Goal: Task Accomplishment & Management: Use online tool/utility

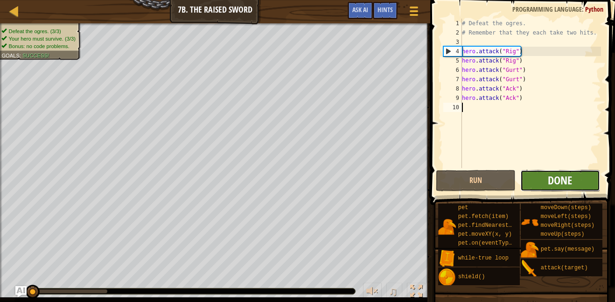
click at [562, 179] on span "Done" at bounding box center [559, 180] width 24 height 15
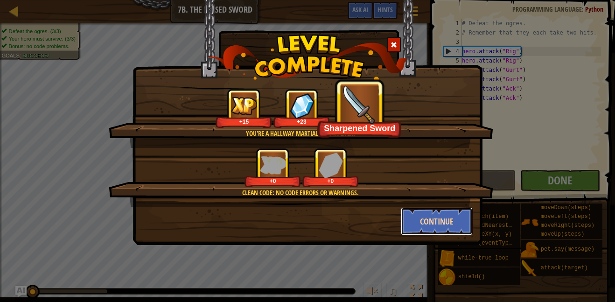
click at [410, 221] on button "Continue" at bounding box center [437, 221] width 72 height 28
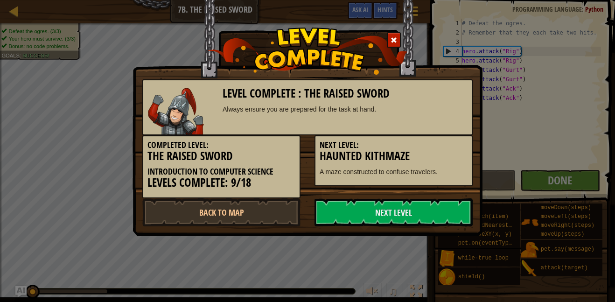
click at [410, 221] on link "Next Level" at bounding box center [393, 212] width 158 height 28
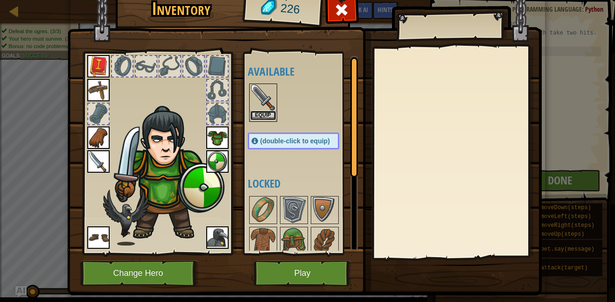
click at [262, 114] on button "Equip" at bounding box center [263, 115] width 26 height 10
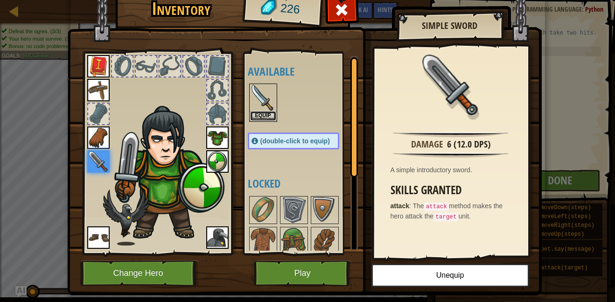
click at [262, 114] on button "Equip" at bounding box center [263, 116] width 26 height 10
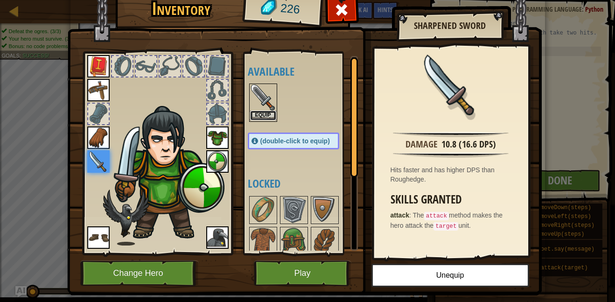
click at [261, 113] on button "Equip" at bounding box center [263, 115] width 26 height 10
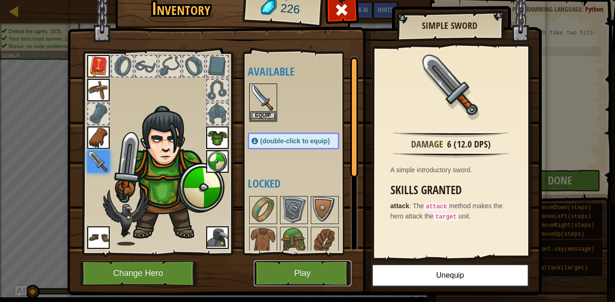
click at [266, 274] on button "Play" at bounding box center [302, 273] width 97 height 26
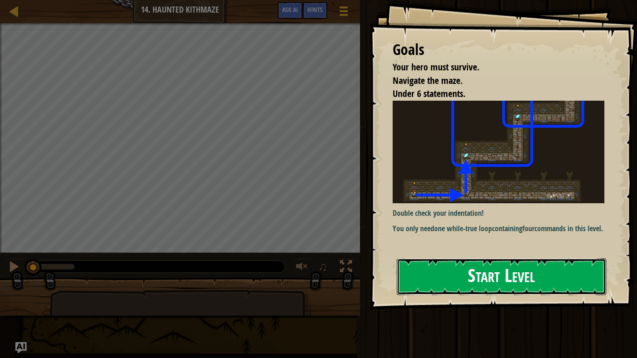
click at [450, 270] on button "Start Level" at bounding box center [501, 276] width 209 height 37
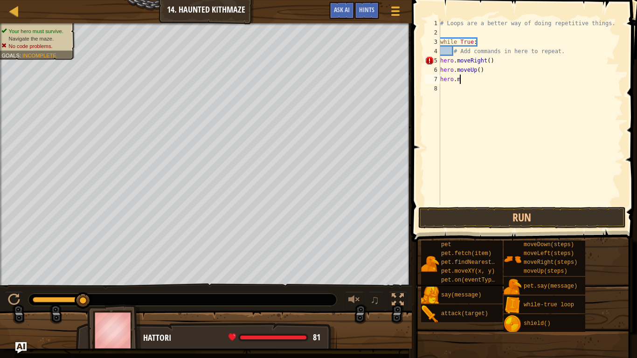
type textarea "h"
type textarea "#"
type textarea "w"
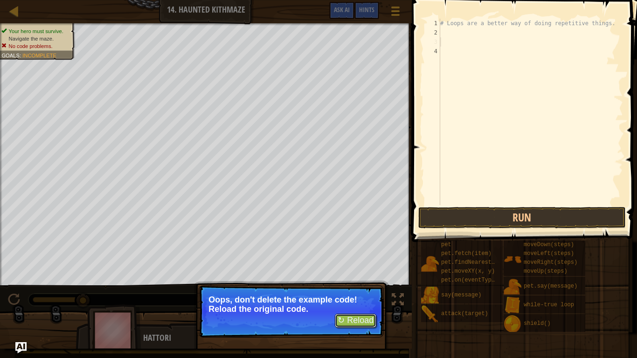
click at [358, 301] on button "↻ Reload" at bounding box center [355, 321] width 41 height 14
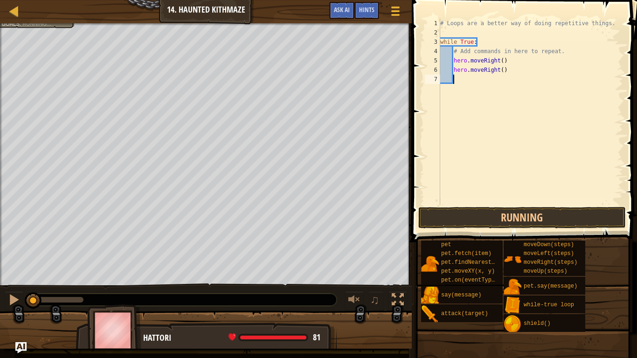
scroll to position [4, 0]
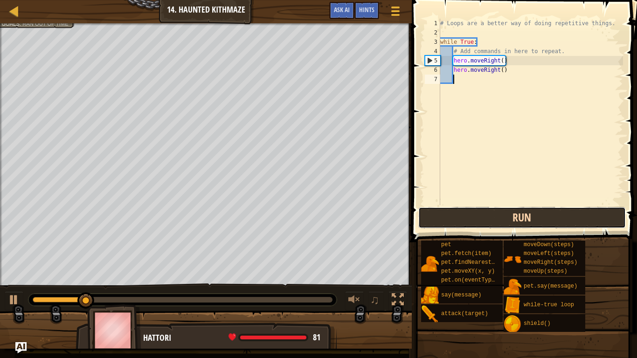
click at [561, 216] on button "Run" at bounding box center [521, 217] width 207 height 21
click at [566, 227] on button "Running" at bounding box center [521, 217] width 207 height 21
click at [568, 219] on button "Running" at bounding box center [521, 217] width 207 height 21
click at [564, 216] on button "Running" at bounding box center [521, 217] width 207 height 21
click at [562, 212] on button "Running" at bounding box center [521, 217] width 207 height 21
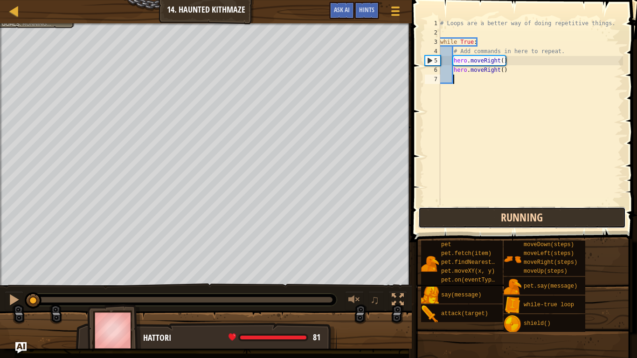
click at [557, 215] on button "Running" at bounding box center [521, 217] width 207 height 21
click at [553, 215] on button "Running" at bounding box center [521, 217] width 207 height 21
click at [556, 210] on button "Running" at bounding box center [521, 217] width 207 height 21
click at [556, 211] on button "Running" at bounding box center [521, 217] width 207 height 21
click at [556, 212] on button "Running" at bounding box center [521, 217] width 207 height 21
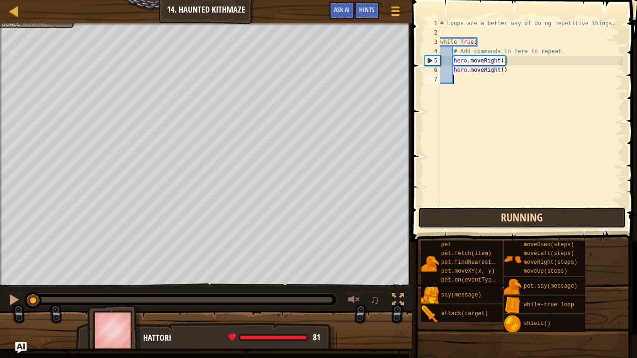
click at [555, 212] on button "Running" at bounding box center [521, 217] width 207 height 21
click at [555, 220] on button "Running" at bounding box center [521, 217] width 207 height 21
click at [555, 221] on button "Running" at bounding box center [521, 217] width 207 height 21
click at [556, 218] on button "Running" at bounding box center [521, 217] width 207 height 21
click at [555, 217] on button "Running" at bounding box center [521, 217] width 207 height 21
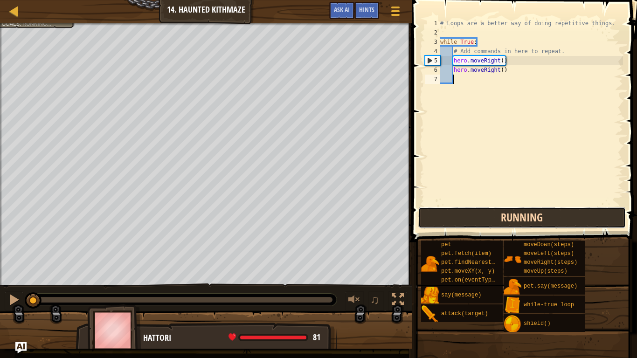
click at [556, 217] on button "Running" at bounding box center [521, 217] width 207 height 21
click at [559, 216] on button "Running" at bounding box center [521, 217] width 207 height 21
click at [561, 214] on button "Running" at bounding box center [521, 217] width 207 height 21
click at [565, 211] on button "Running" at bounding box center [521, 217] width 207 height 21
click at [569, 216] on button "Running" at bounding box center [521, 217] width 207 height 21
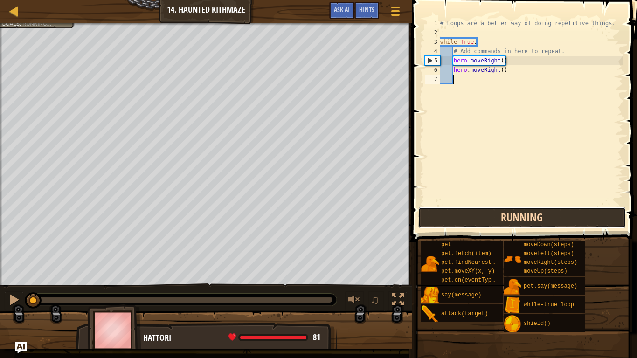
click at [573, 211] on button "Running" at bounding box center [521, 217] width 207 height 21
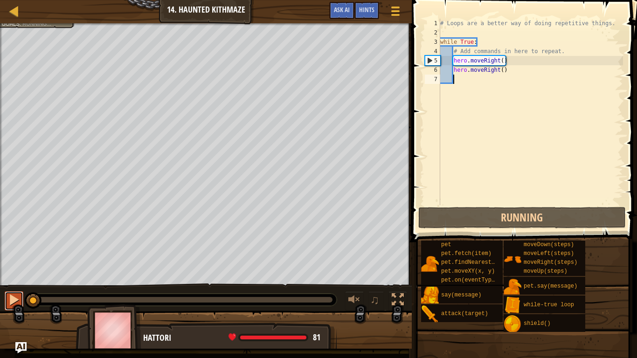
click at [18, 301] on div at bounding box center [14, 300] width 12 height 12
click at [15, 299] on div at bounding box center [14, 300] width 12 height 12
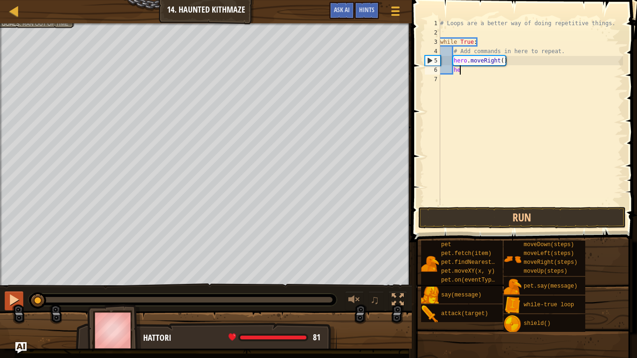
type textarea "h"
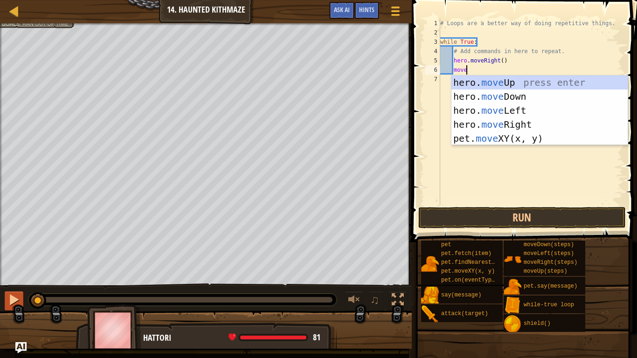
scroll to position [4, 3]
type textarea "m"
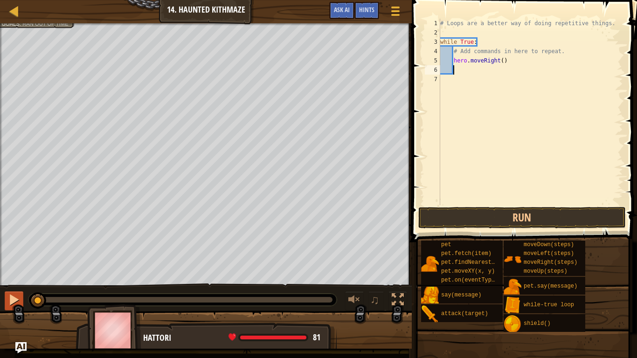
scroll to position [4, 0]
type textarea "h"
type textarea "he"
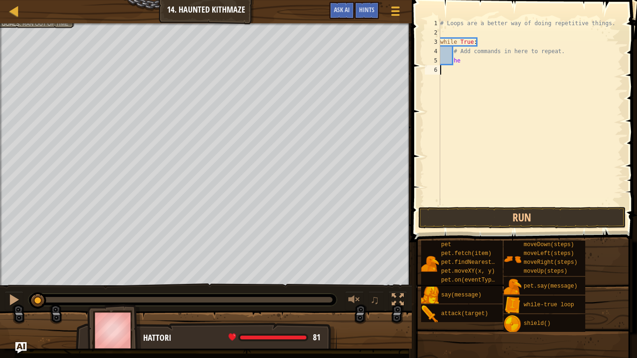
scroll to position [4, 0]
click at [450, 79] on div "# Loops are a better way of doing repetitive things. while True : # Add command…" at bounding box center [530, 121] width 185 height 205
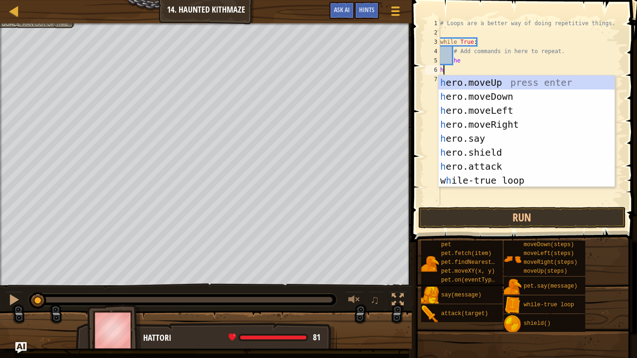
type textarea "he"
click at [527, 123] on div "he ro.moveUp press enter he ro.moveDown press enter he ro.moveLeft press enter …" at bounding box center [526, 146] width 176 height 140
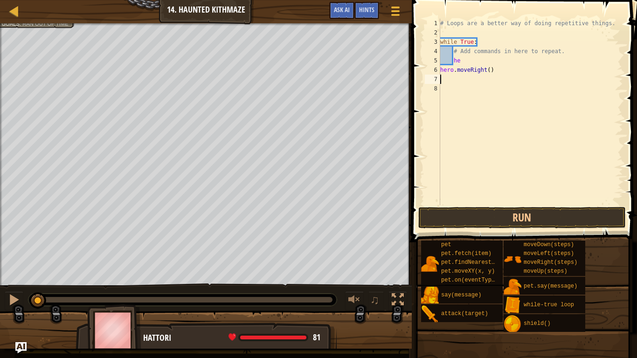
scroll to position [4, 0]
click at [489, 67] on div "# Loops are a better way of doing repetitive things. while True : # Add command…" at bounding box center [530, 121] width 185 height 205
type textarea "hero.moveRight(2)"
click at [477, 86] on div "# Loops are a better way of doing repetitive things. while True : # Add command…" at bounding box center [530, 121] width 185 height 205
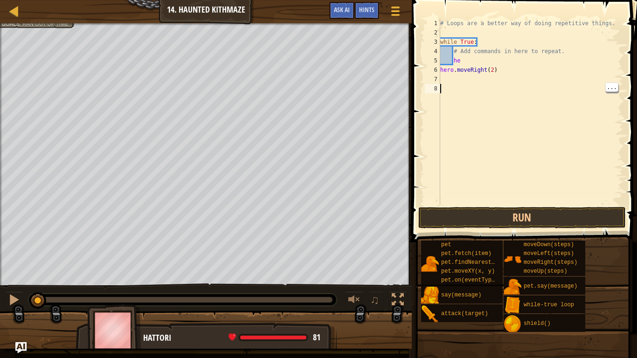
scroll to position [4, 0]
click at [480, 85] on div "# Loops are a better way of doing repetitive things. while True : # Add command…" at bounding box center [530, 121] width 185 height 205
click at [480, 83] on div "# Loops are a better way of doing repetitive things. while True : # Add command…" at bounding box center [530, 121] width 185 height 205
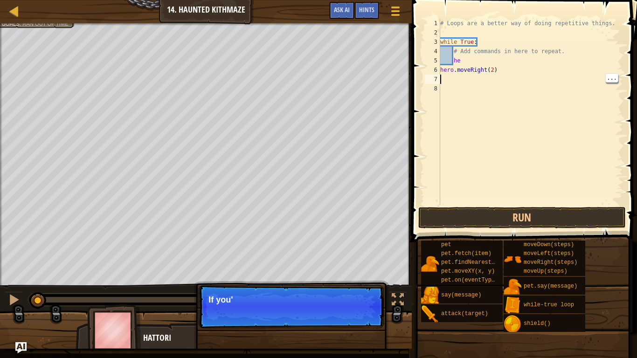
click at [511, 68] on div "# Loops are a better way of doing repetitive things. while True : # Add command…" at bounding box center [530, 121] width 185 height 205
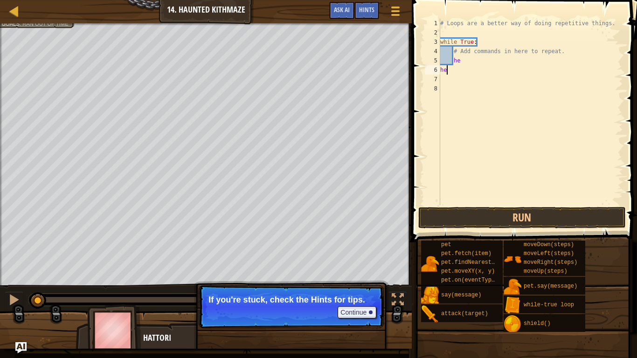
type textarea "h"
type textarea "he"
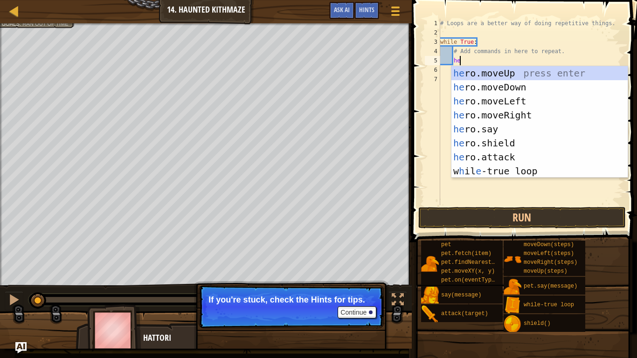
click at [545, 116] on div "he ro.moveUp press enter he ro.moveDown press enter he ro.moveLeft press enter …" at bounding box center [539, 136] width 176 height 140
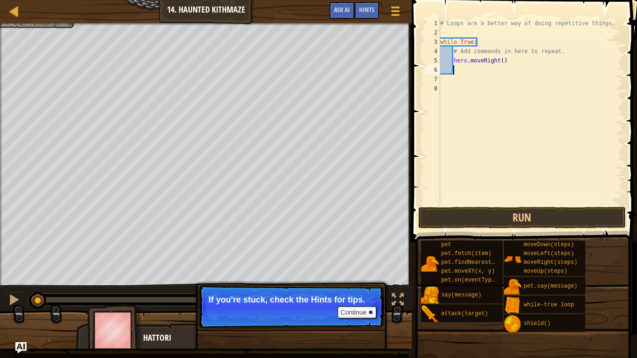
scroll to position [4, 1]
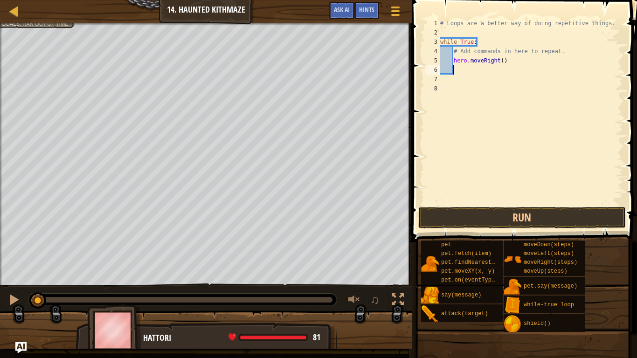
click at [499, 60] on div "# Loops are a better way of doing repetitive things. while True : # Add command…" at bounding box center [530, 121] width 185 height 205
click at [504, 59] on div "# Loops are a better way of doing repetitive things. while True : # Add command…" at bounding box center [530, 121] width 185 height 205
type textarea "hero.moveRight(2)"
click at [461, 73] on div "# Loops are a better way of doing repetitive things. while True : # Add command…" at bounding box center [530, 121] width 185 height 205
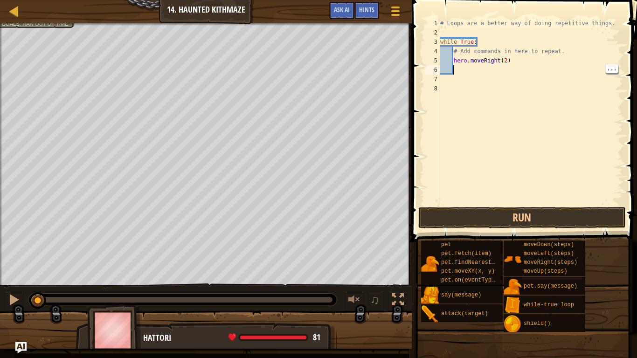
scroll to position [4, 1]
type textarea "h"
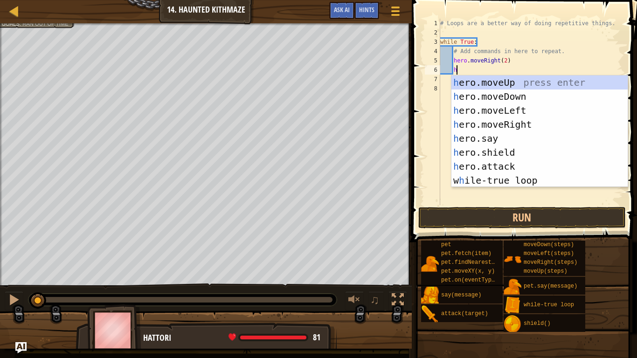
scroll to position [4, 2]
click at [561, 85] on div "h ero.moveUp press enter h ero.moveDown press enter h ero.moveLeft press enter …" at bounding box center [539, 146] width 176 height 140
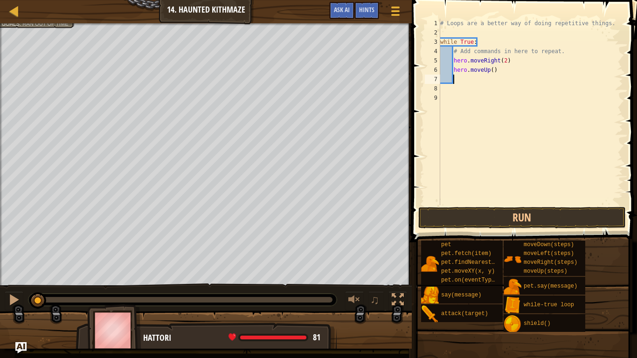
scroll to position [4, 1]
click at [554, 218] on button "Run" at bounding box center [521, 217] width 207 height 21
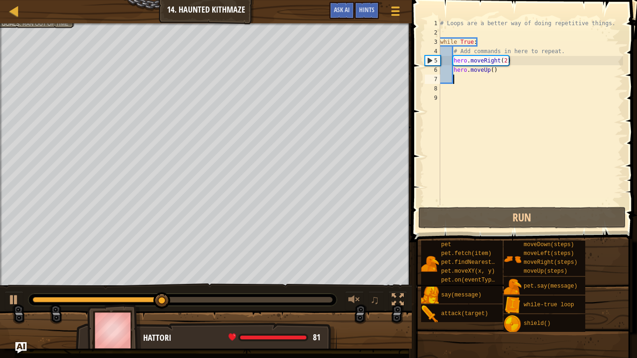
click at [490, 72] on div "# Loops are a better way of doing repetitive things. while True : # Add command…" at bounding box center [530, 121] width 185 height 205
click at [490, 69] on div "# Loops are a better way of doing repetitive things. while True : # Add command…" at bounding box center [530, 121] width 185 height 205
click at [491, 69] on div "# Loops are a better way of doing repetitive things. while True : # Add command…" at bounding box center [530, 121] width 185 height 205
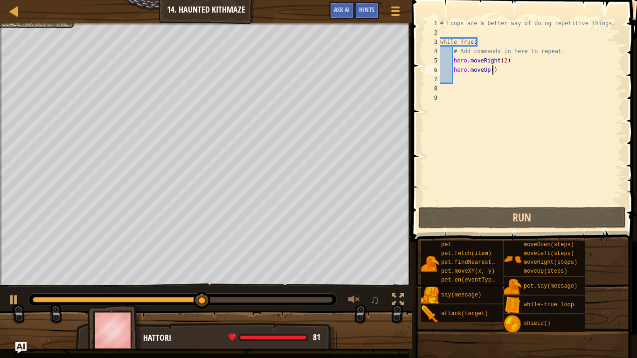
scroll to position [4, 8]
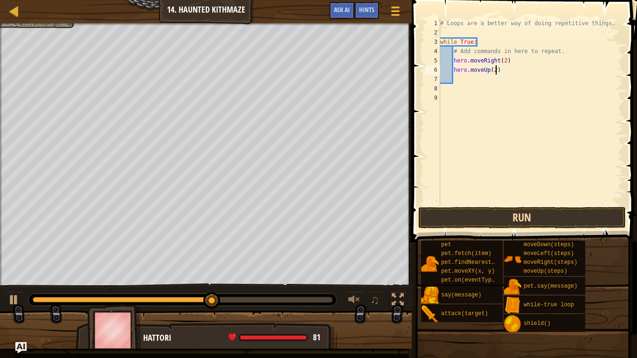
type textarea "hero.moveUp(2)"
click at [589, 221] on button "Run" at bounding box center [521, 217] width 207 height 21
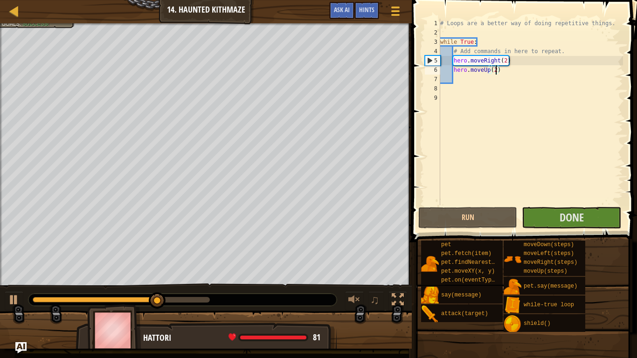
click at [603, 218] on button "Done" at bounding box center [571, 217] width 99 height 21
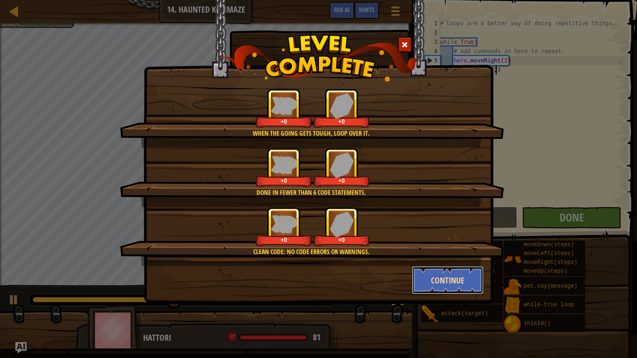
click at [457, 280] on button "Continue" at bounding box center [448, 280] width 72 height 28
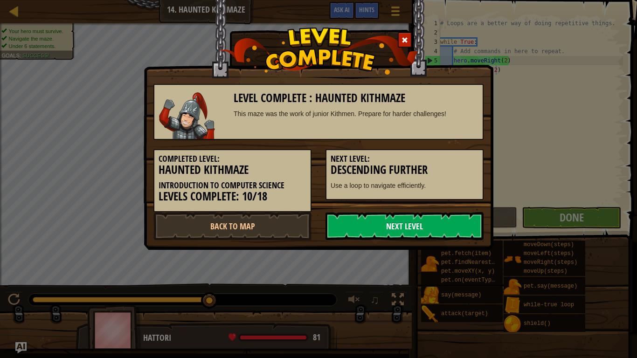
click at [462, 230] on link "Next Level" at bounding box center [404, 226] width 158 height 28
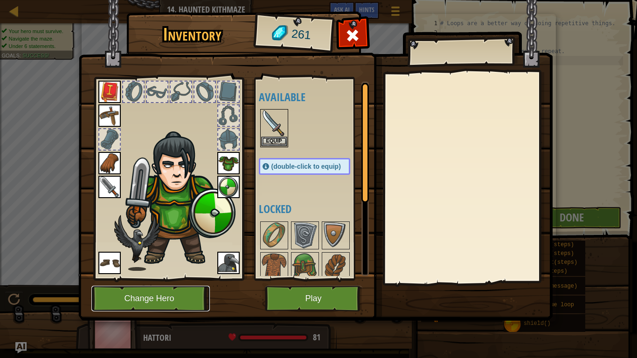
click at [166, 300] on button "Change Hero" at bounding box center [150, 299] width 118 height 26
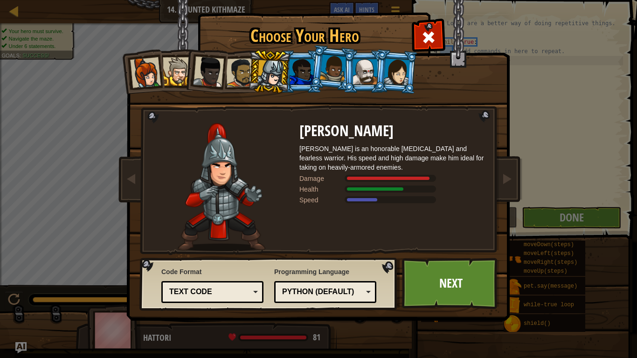
click at [150, 75] on div at bounding box center [145, 72] width 31 height 31
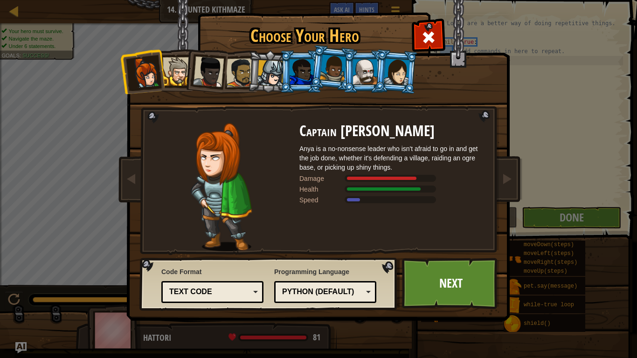
click at [212, 68] on div at bounding box center [208, 71] width 31 height 31
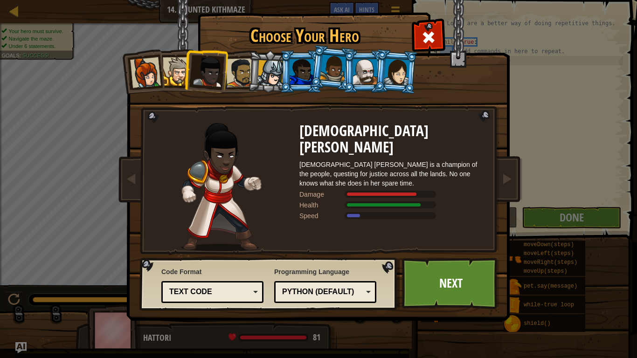
click at [361, 83] on div at bounding box center [365, 71] width 24 height 25
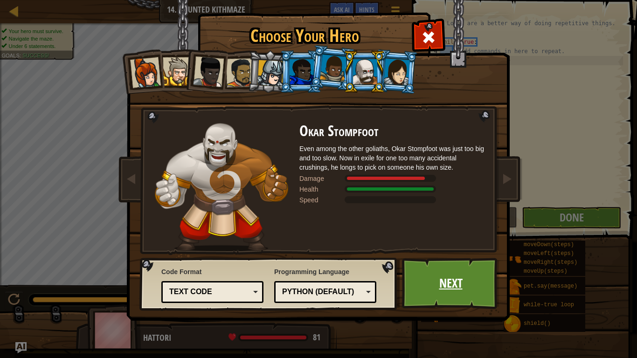
click at [479, 288] on link "Next" at bounding box center [450, 283] width 97 height 51
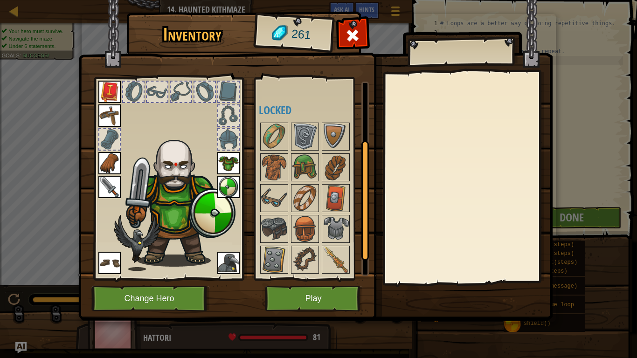
scroll to position [129, 0]
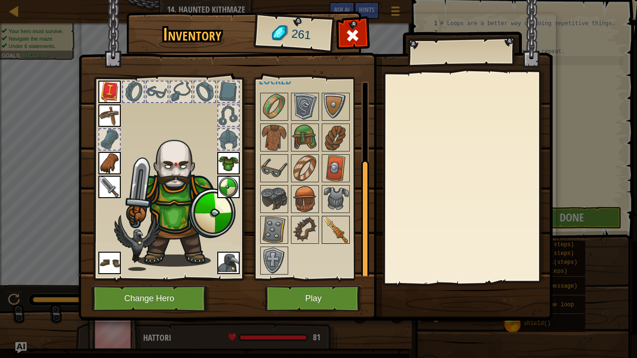
click at [336, 236] on img at bounding box center [336, 230] width 26 height 26
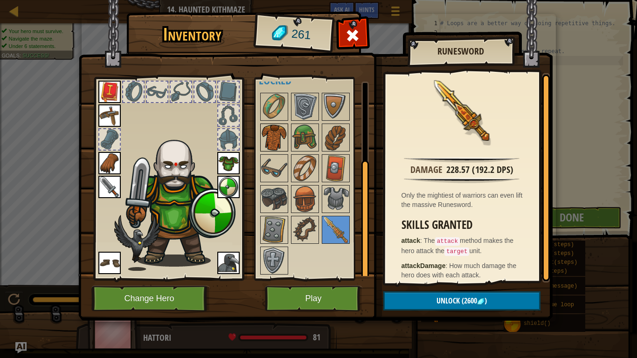
click at [267, 140] on img at bounding box center [274, 137] width 26 height 26
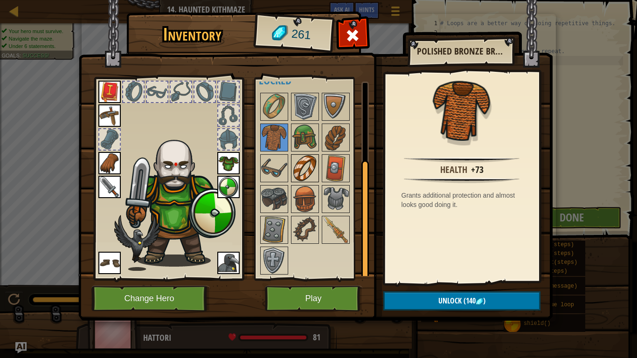
click at [297, 174] on img at bounding box center [305, 168] width 26 height 26
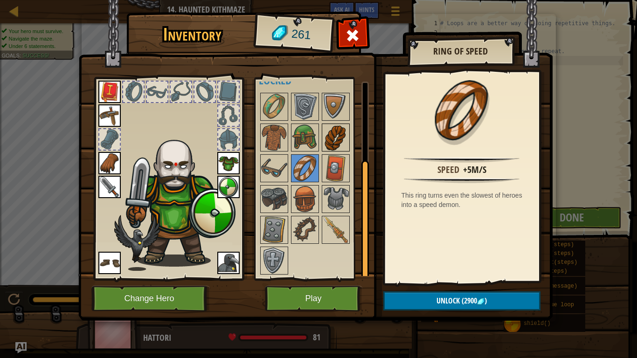
click at [334, 144] on img at bounding box center [336, 137] width 26 height 26
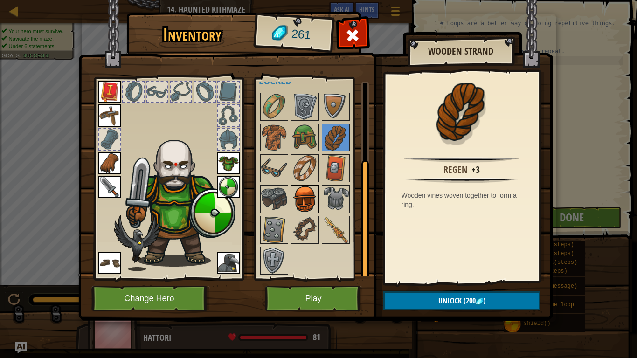
click at [310, 204] on img at bounding box center [305, 199] width 26 height 26
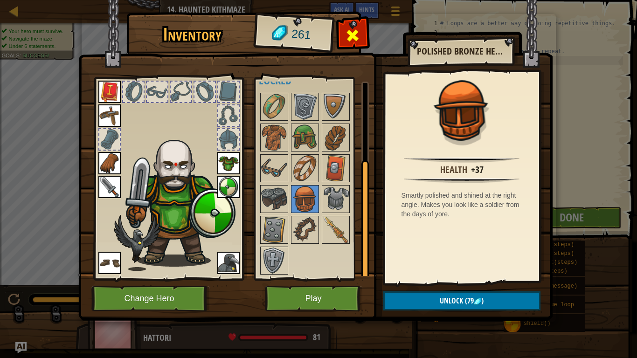
click at [359, 33] on span at bounding box center [352, 35] width 15 height 15
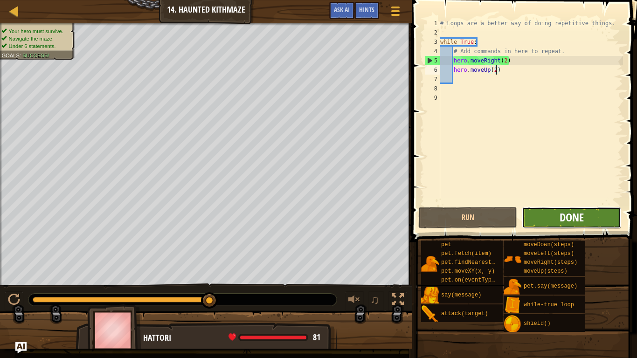
click at [572, 223] on span "Done" at bounding box center [571, 217] width 24 height 15
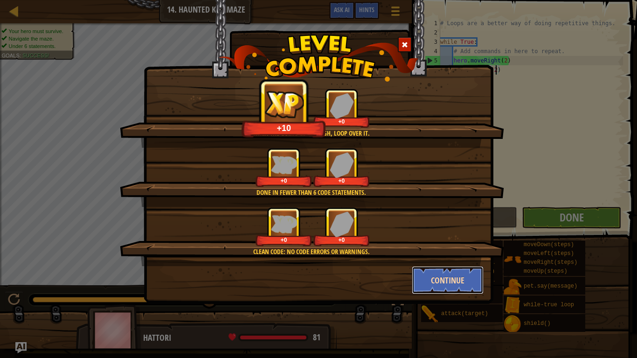
click at [453, 283] on button "Continue" at bounding box center [448, 280] width 72 height 28
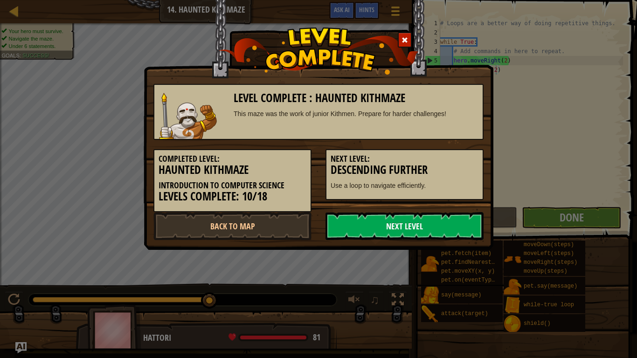
click at [453, 233] on link "Next Level" at bounding box center [404, 226] width 158 height 28
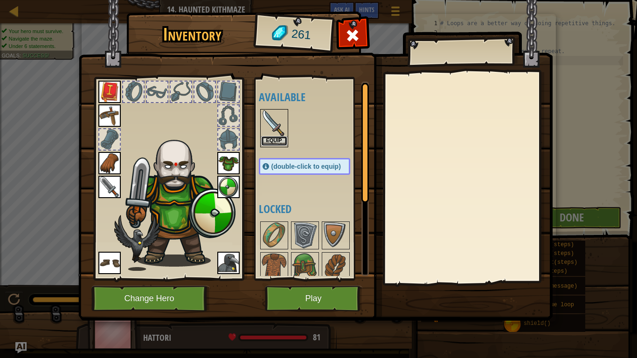
click at [268, 145] on button "Equip" at bounding box center [274, 141] width 26 height 10
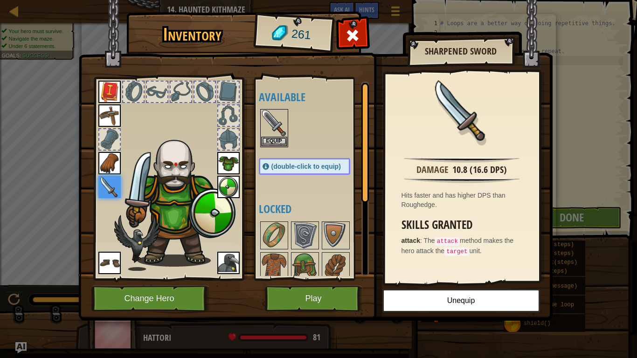
click at [114, 192] on img at bounding box center [109, 187] width 22 height 22
click at [477, 300] on button "Unequip" at bounding box center [461, 300] width 158 height 23
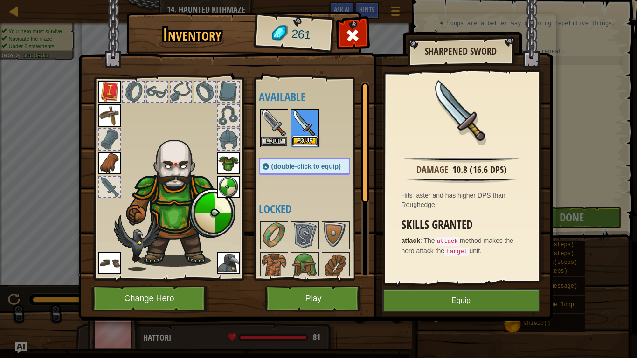
click at [305, 141] on button "Equip" at bounding box center [305, 141] width 26 height 10
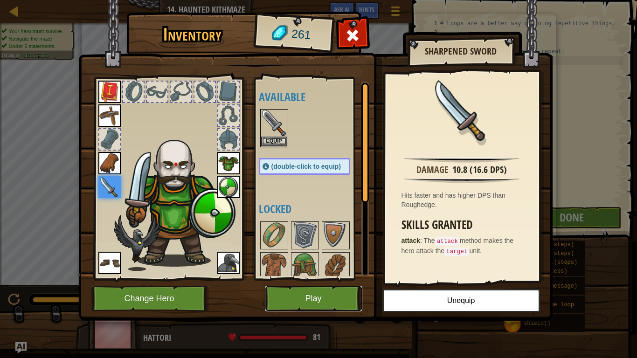
click at [347, 290] on button "Play" at bounding box center [313, 299] width 97 height 26
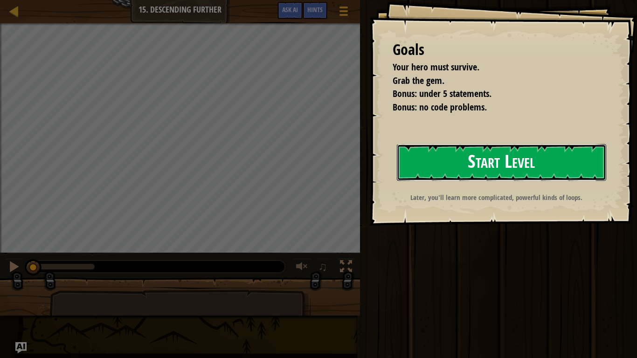
click at [572, 170] on button "Start Level" at bounding box center [501, 162] width 209 height 37
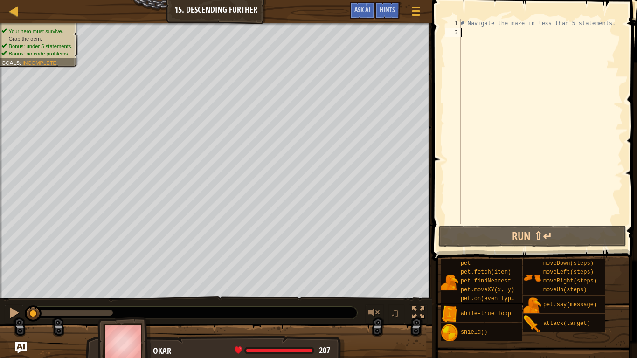
type textarea "he"
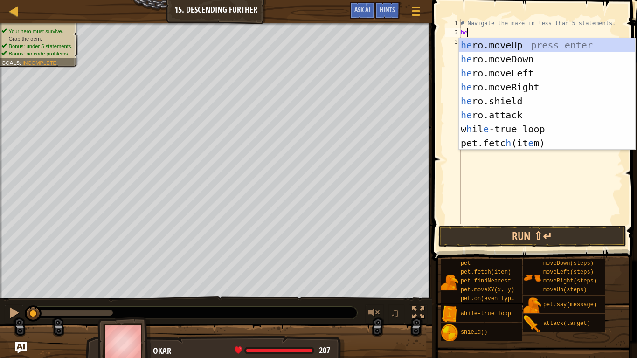
click at [553, 131] on div "he ro.moveUp press enter he ro.moveDown press enter he ro.moveLeft press enter …" at bounding box center [547, 108] width 176 height 140
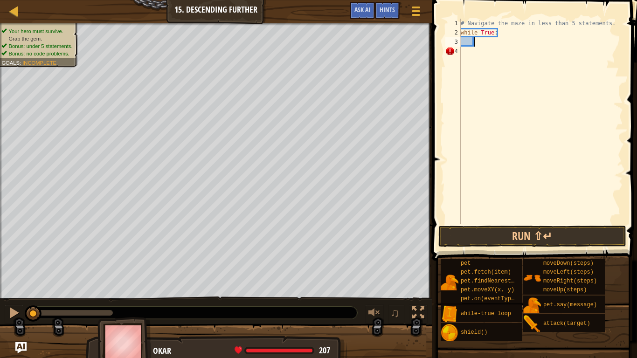
type textarea "he"
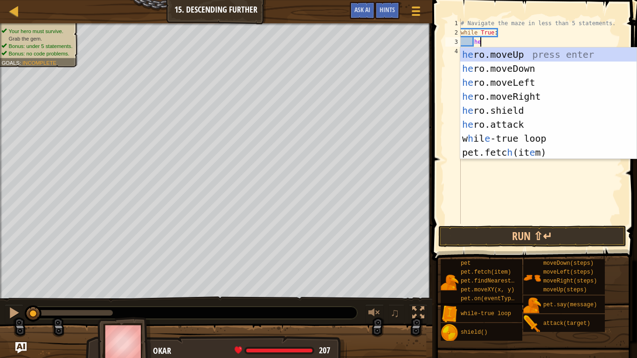
click at [537, 98] on div "he ro.moveUp press enter he ro.moveDown press enter he ro.moveLeft press enter …" at bounding box center [548, 118] width 176 height 140
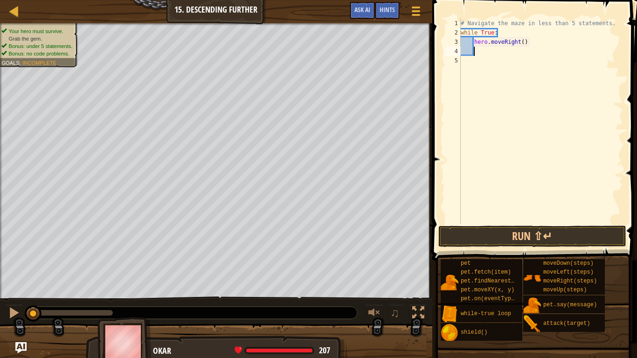
scroll to position [4, 1]
click at [523, 37] on div "# Navigate the maze in less than 5 statements. while True : hero . moveRight ( )" at bounding box center [541, 131] width 164 height 224
type textarea "hero.moveRight(2)"
click at [489, 53] on div "# Navigate the maze in less than 5 statements. while True : hero . moveRight ( …" at bounding box center [541, 131] width 164 height 224
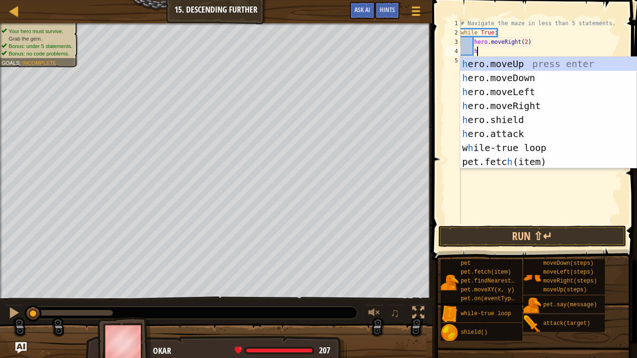
type textarea "hw"
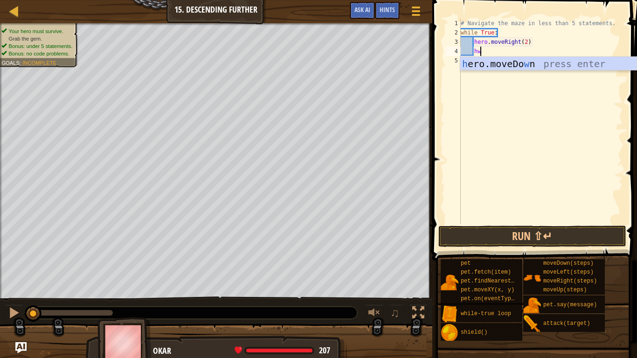
click at [576, 68] on div "h ero.moveDo w n press enter" at bounding box center [548, 78] width 176 height 42
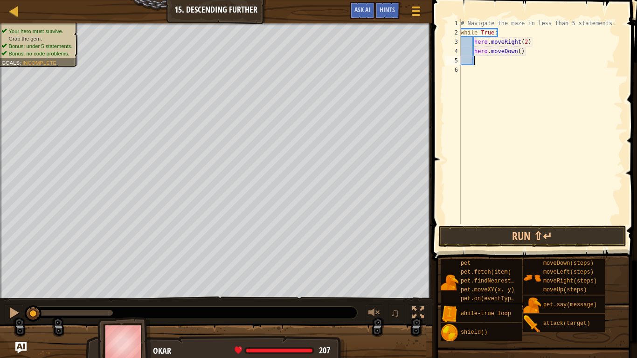
click at [521, 53] on div "# Navigate the maze in less than 5 statements. while True : hero . moveRight ( …" at bounding box center [541, 131] width 164 height 224
click at [599, 240] on button "Run ⇧↵" at bounding box center [532, 236] width 188 height 21
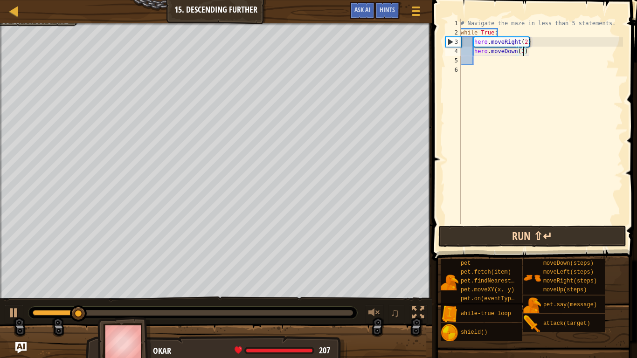
type textarea "hero.moveDown()"
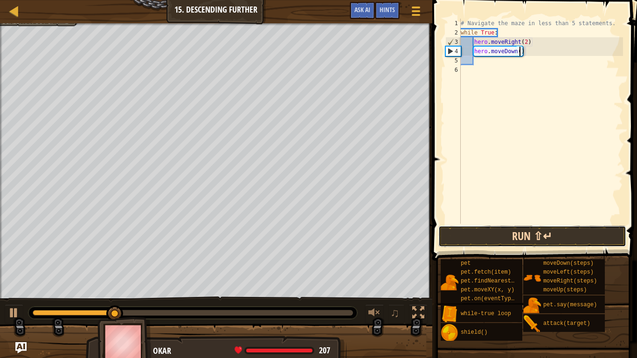
click at [575, 240] on button "Run ⇧↵" at bounding box center [532, 236] width 188 height 21
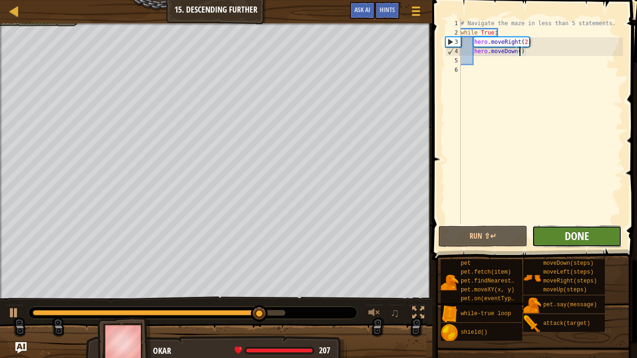
click at [586, 235] on span "Done" at bounding box center [577, 235] width 24 height 15
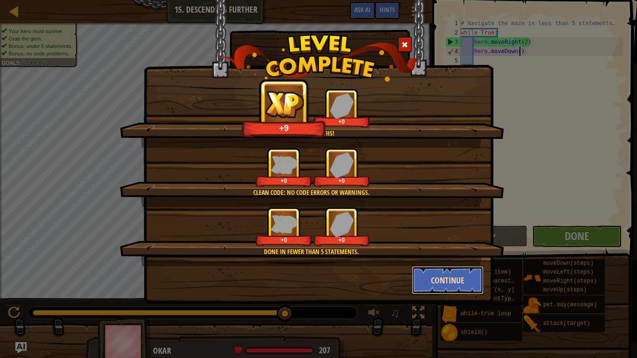
click at [461, 283] on button "Continue" at bounding box center [448, 280] width 72 height 28
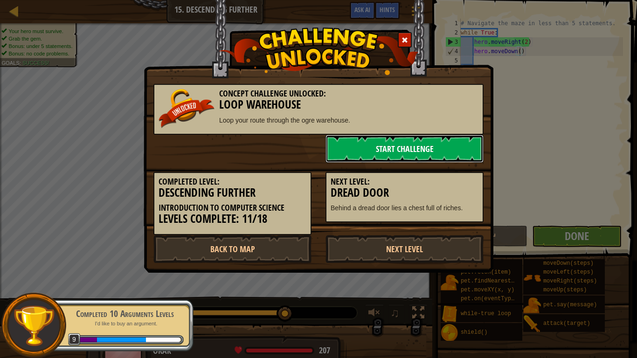
click at [442, 152] on link "Start Challenge" at bounding box center [404, 149] width 158 height 28
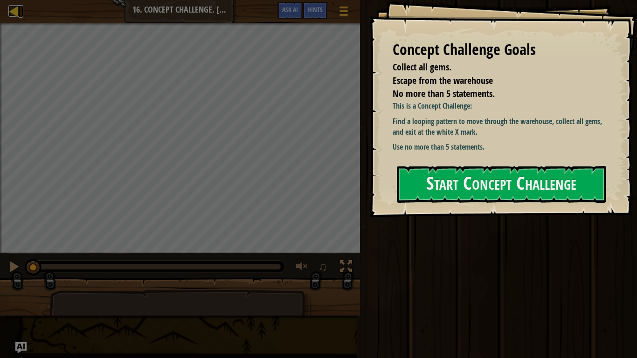
click at [21, 10] on link "Map" at bounding box center [21, 11] width 5 height 13
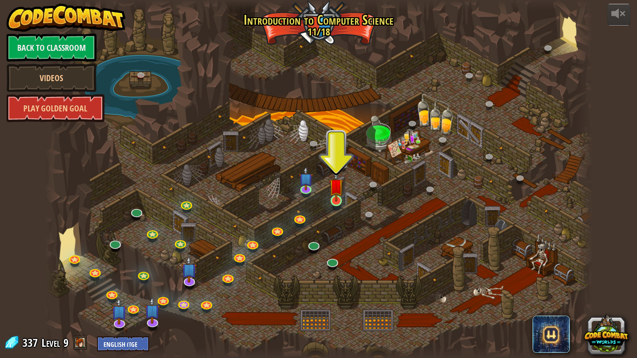
click at [341, 201] on img at bounding box center [336, 186] width 14 height 32
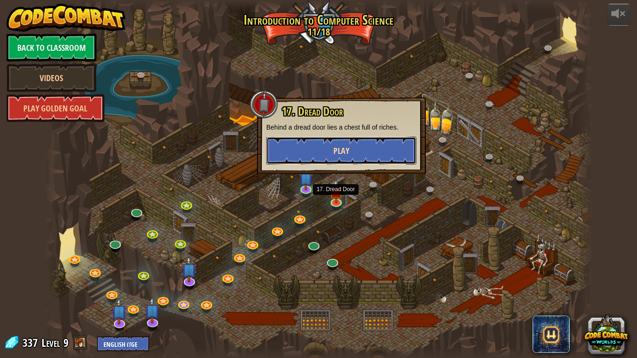
click at [392, 156] on button "Play" at bounding box center [341, 151] width 150 height 28
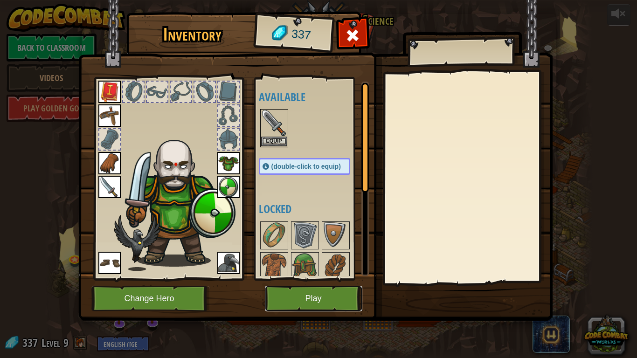
click at [328, 301] on button "Play" at bounding box center [313, 299] width 97 height 26
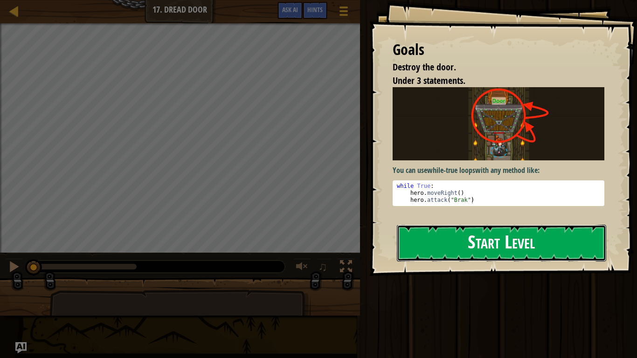
click at [545, 246] on button "Start Level" at bounding box center [501, 243] width 209 height 37
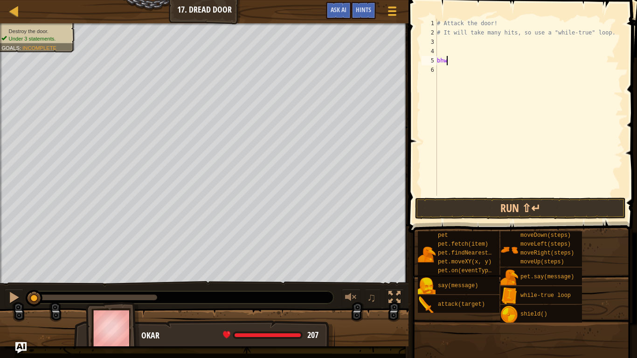
scroll to position [4, 0]
type textarea "b"
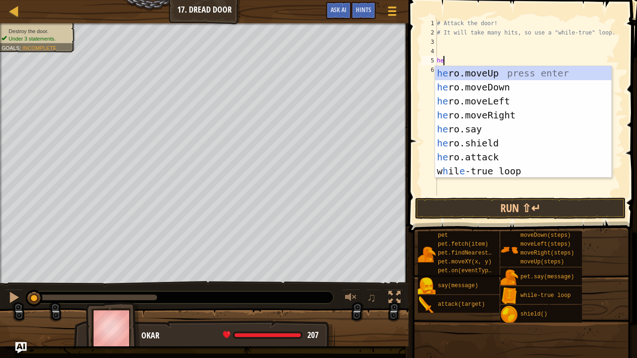
click at [513, 158] on div "he ro.moveUp press enter he ro.moveDown press enter he ro.moveLeft press enter …" at bounding box center [523, 136] width 176 height 140
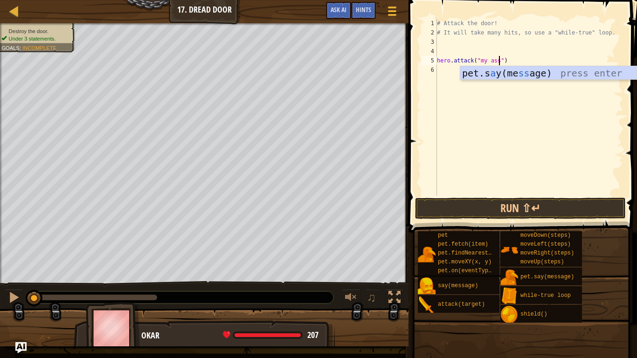
scroll to position [4, 10]
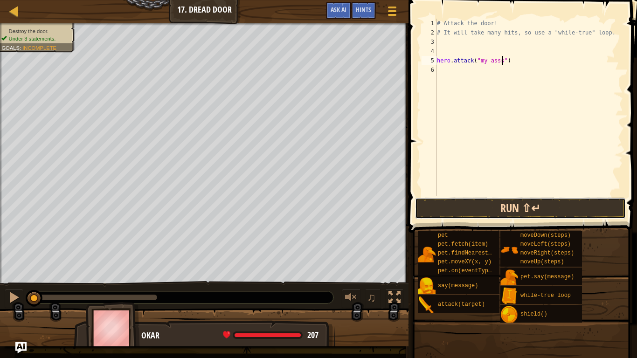
click at [594, 210] on button "Run ⇧↵" at bounding box center [520, 208] width 211 height 21
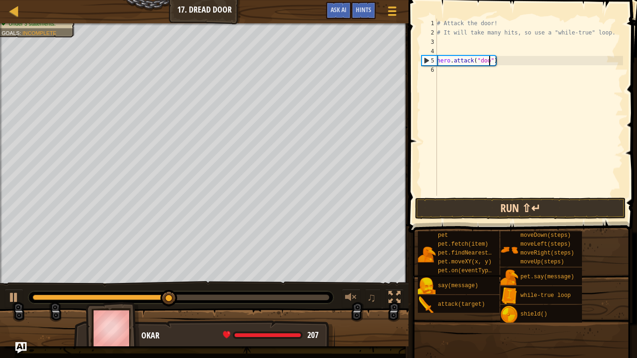
scroll to position [4, 8]
click at [588, 210] on button "Run ⇧↵" at bounding box center [520, 208] width 211 height 21
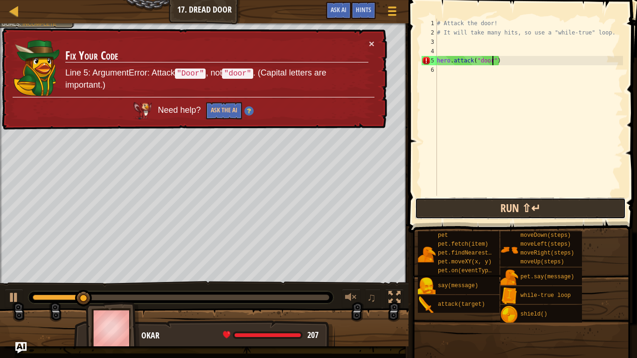
click at [582, 213] on button "Run ⇧↵" at bounding box center [520, 208] width 211 height 21
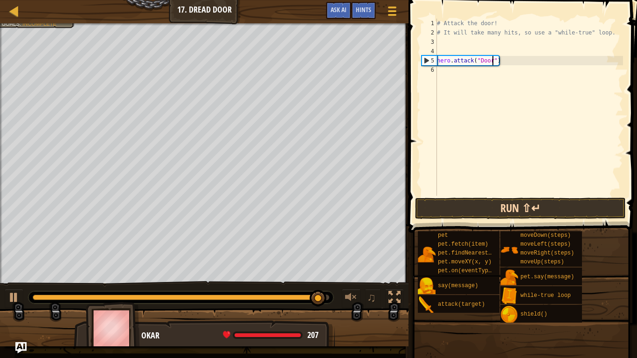
type textarea "hero.attack("Door")"
click at [583, 208] on button "Run ⇧↵" at bounding box center [520, 208] width 211 height 21
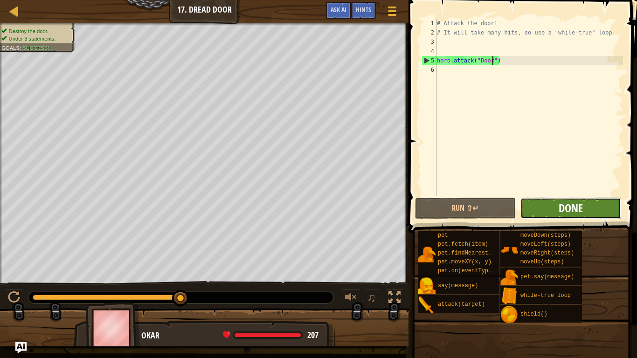
click at [565, 207] on span "Done" at bounding box center [571, 207] width 24 height 15
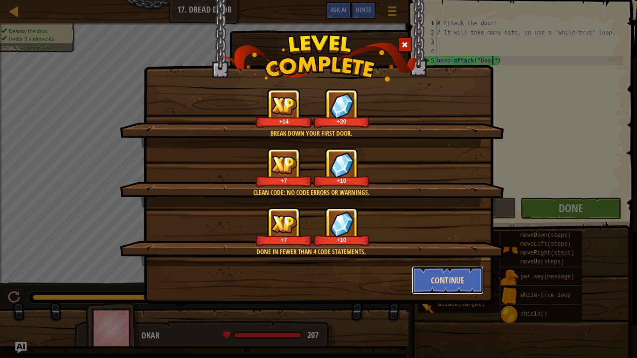
click at [467, 278] on button "Continue" at bounding box center [448, 280] width 72 height 28
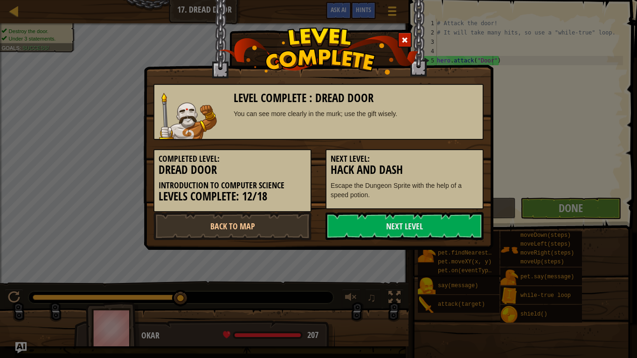
click at [456, 276] on div "Level Complete : Dread Door You can see more clearly in the murk; use the gift …" at bounding box center [318, 179] width 637 height 358
click at [457, 226] on link "Next Level" at bounding box center [404, 226] width 158 height 28
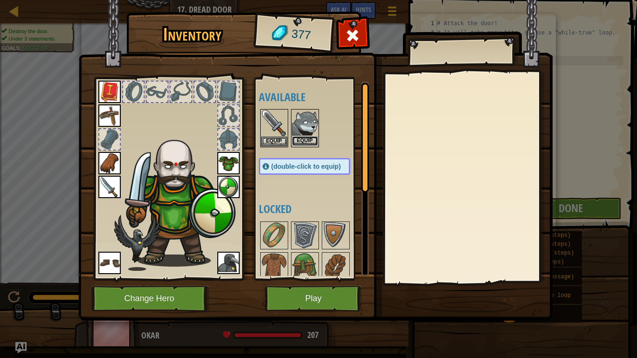
click at [302, 145] on button "Equip" at bounding box center [305, 141] width 26 height 10
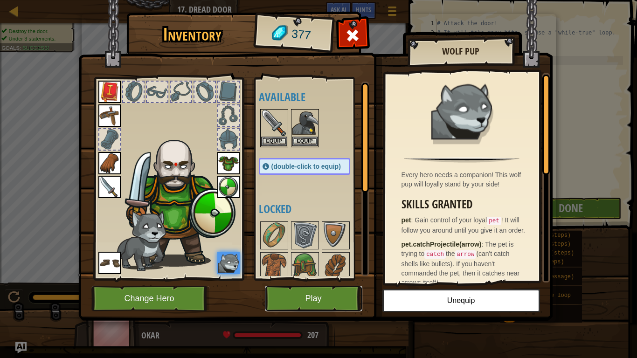
click at [348, 295] on button "Play" at bounding box center [313, 299] width 97 height 26
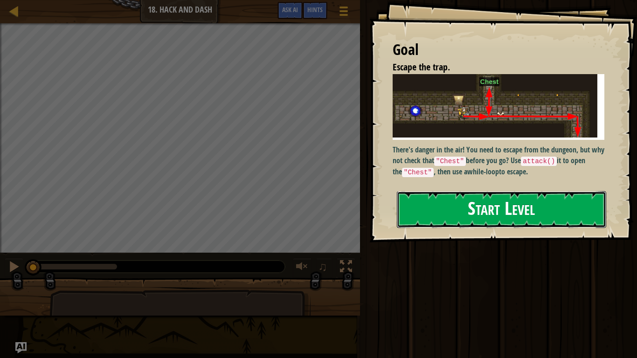
click at [521, 210] on button "Start Level" at bounding box center [501, 209] width 209 height 37
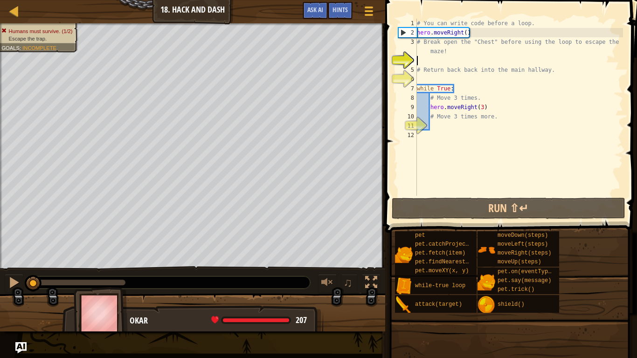
click at [454, 118] on div "# You can write code before a loop. hero . moveRight ( ) # Break open the "Ches…" at bounding box center [519, 117] width 208 height 196
type textarea "# Move 3 times more."
click at [433, 128] on div "# You can write code before a loop. hero . moveRight ( ) # Break open the "Ches…" at bounding box center [519, 117] width 208 height 196
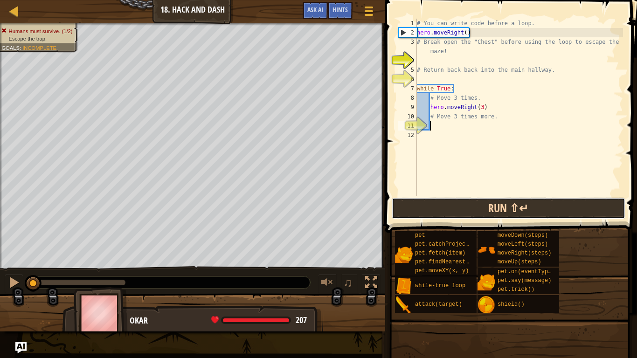
click at [593, 214] on button "Run ⇧↵" at bounding box center [509, 208] width 234 height 21
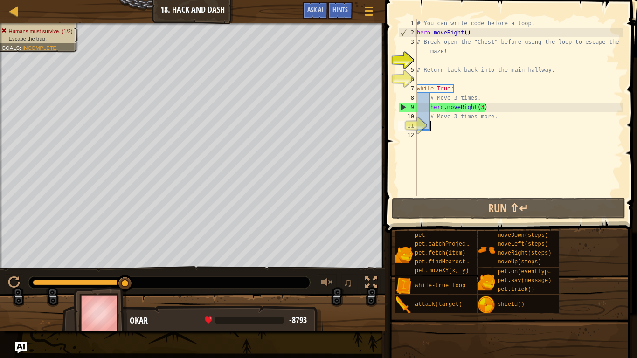
click at [421, 73] on div "# You can write code before a loop. hero . moveRight ( ) # Break open the "Ches…" at bounding box center [519, 117] width 208 height 196
click at [425, 84] on div "# You can write code before a loop. hero . moveRight ( ) # Break open the "Ches…" at bounding box center [519, 117] width 208 height 196
type textarea "while True:"
click at [417, 79] on div "# You can write code before a loop. hero . moveRight ( ) # Break open the "Ches…" at bounding box center [519, 117] width 208 height 196
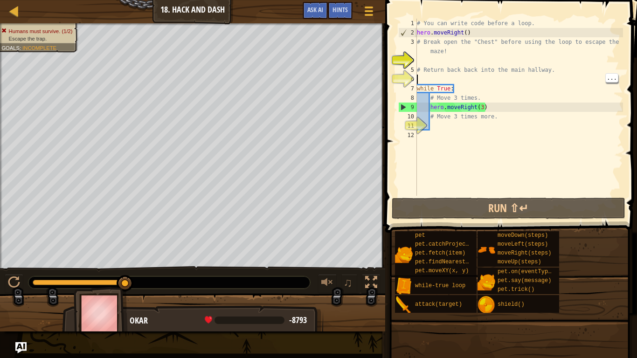
type textarea "ho"
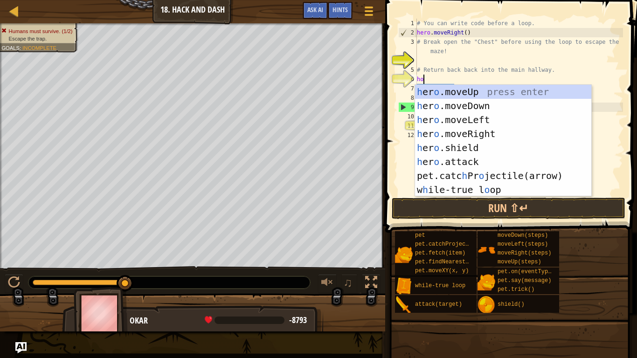
scroll to position [4, 0]
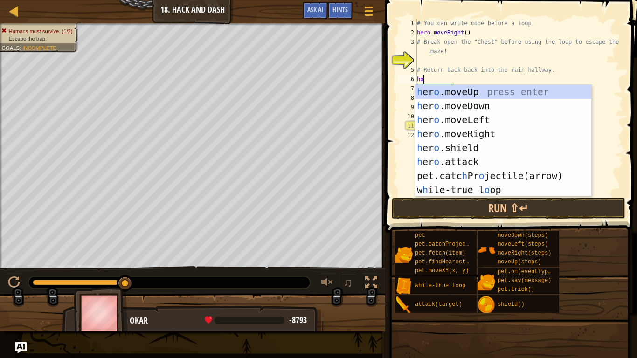
click at [518, 98] on div "h [PERSON_NAME]moveUp press enter h [PERSON_NAME]moveDown press enter h [PERSON…" at bounding box center [503, 155] width 176 height 140
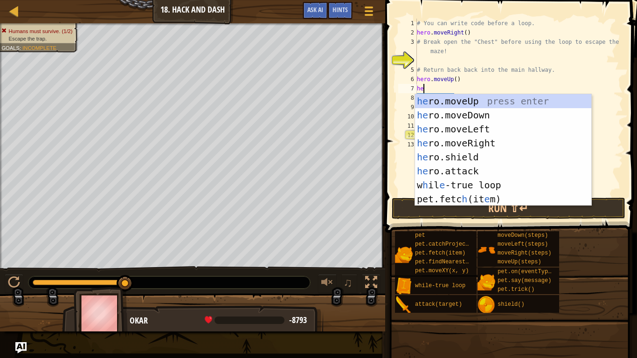
click at [485, 172] on div "he ro.moveUp press enter he ro.moveDown press enter he ro.moveLeft press enter …" at bounding box center [503, 164] width 176 height 140
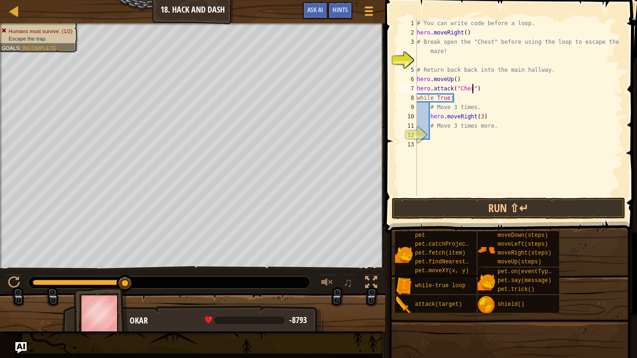
scroll to position [4, 8]
click at [465, 100] on div "# You can write code before a loop. hero . moveRight ( ) # Break open the "Ches…" at bounding box center [519, 117] width 208 height 196
click at [495, 97] on div "# You can write code before a loop. hero . moveRight ( ) # Break open the "Ches…" at bounding box center [519, 117] width 208 height 196
click at [493, 87] on div "# You can write code before a loop. hero . moveRight ( ) # Break open the "Ches…" at bounding box center [519, 117] width 208 height 196
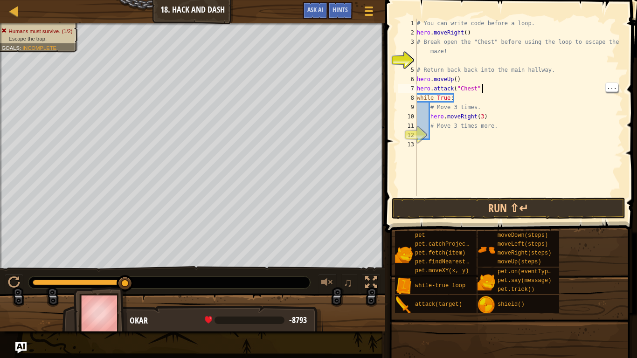
type textarea "hero.attack("Chest")"
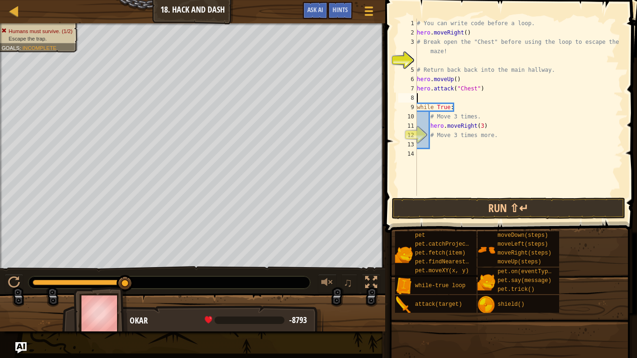
scroll to position [4, 0]
type textarea "he"
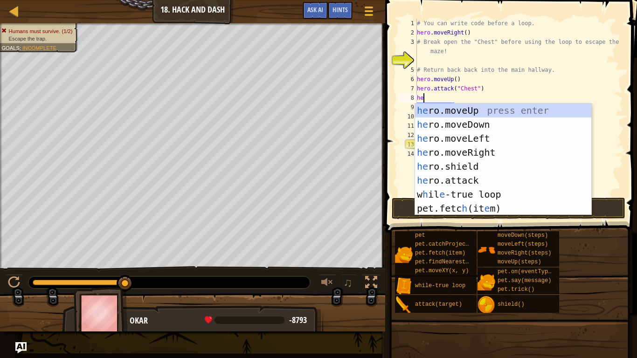
scroll to position [4, 0]
click at [511, 126] on div "he ro.moveUp press enter he ro.moveDown press enter he ro.moveLeft press enter …" at bounding box center [503, 174] width 176 height 140
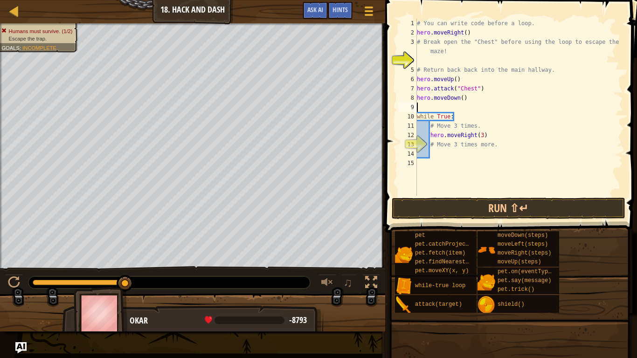
scroll to position [4, 0]
type textarea "\"
type textarea "hero.moveDown()"
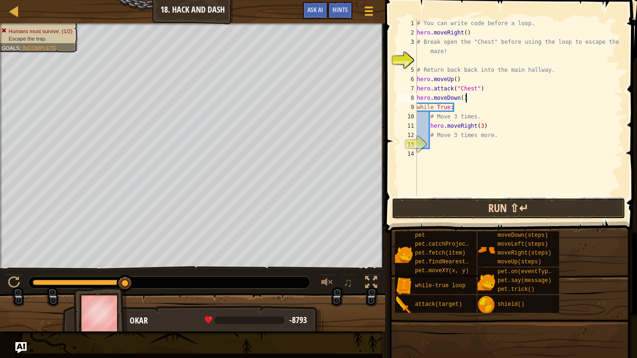
click at [586, 203] on button "Run ⇧↵" at bounding box center [509, 208] width 234 height 21
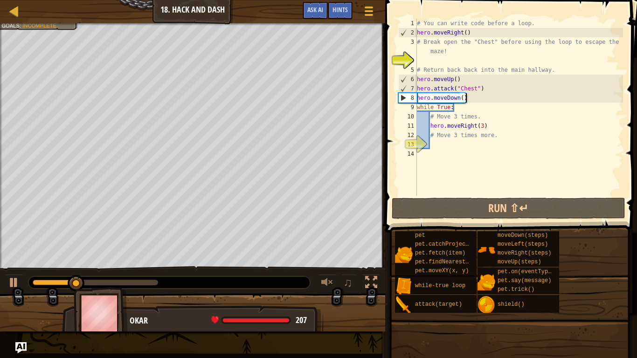
click at [478, 153] on div "# You can write code before a loop. hero . moveRight ( ) # Break open the "Ches…" at bounding box center [519, 117] width 208 height 196
click at [478, 150] on div "# You can write code before a loop. hero . moveRight ( ) # Break open the "Ches…" at bounding box center [519, 117] width 208 height 196
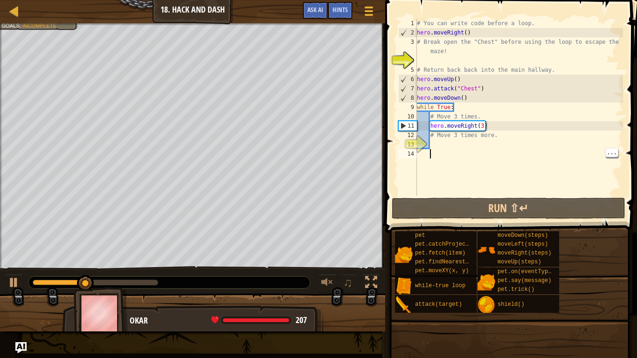
click at [476, 145] on div "# You can write code before a loop. hero . moveRight ( ) # Break open the "Ches…" at bounding box center [519, 117] width 208 height 196
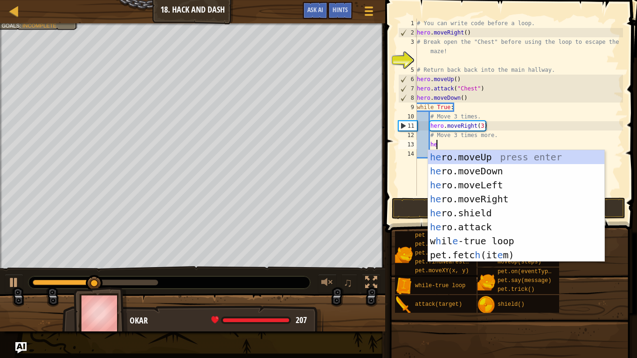
type textarea "her"
click at [524, 171] on div "her o.moveUp press enter her o.moveDown press enter her o.moveLeft press enter …" at bounding box center [516, 220] width 176 height 140
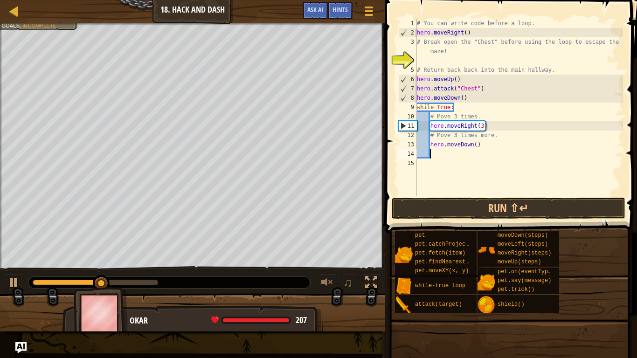
scroll to position [4, 1]
click at [476, 143] on div "# You can write code before a loop. hero . moveRight ( ) # Break open the "Ches…" at bounding box center [519, 117] width 208 height 196
type textarea "hero.moveDown(3)"
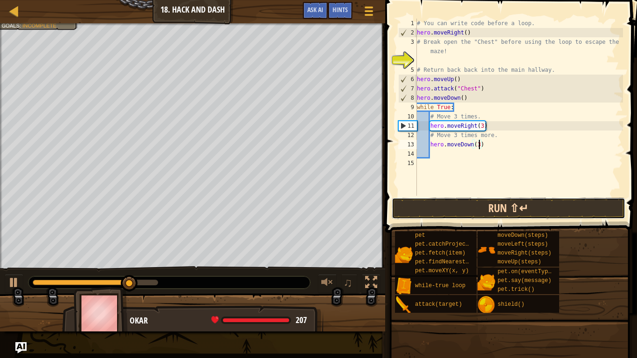
click at [578, 212] on button "Run ⇧↵" at bounding box center [509, 208] width 234 height 21
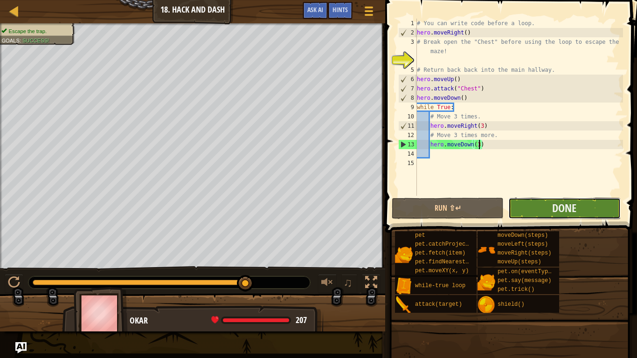
click at [594, 211] on button "Done" at bounding box center [564, 208] width 112 height 21
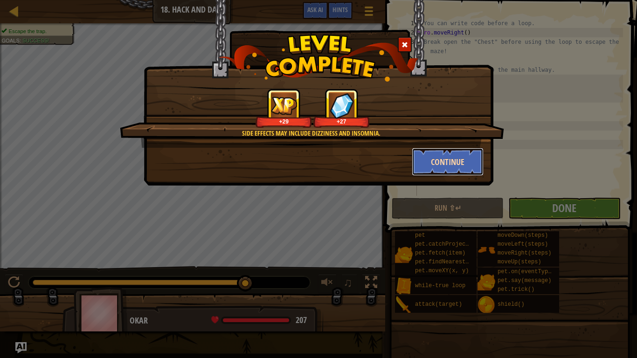
click at [456, 167] on button "Continue" at bounding box center [448, 162] width 72 height 28
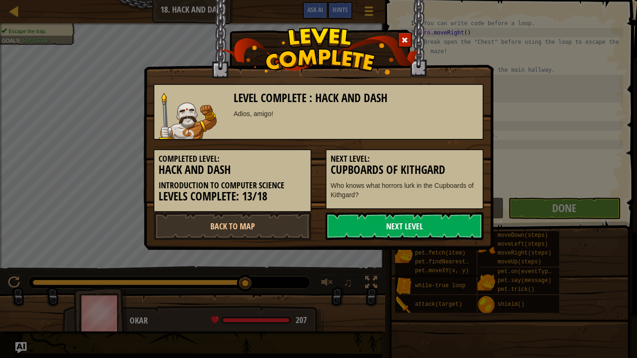
click at [330, 231] on link "Next Level" at bounding box center [404, 226] width 158 height 28
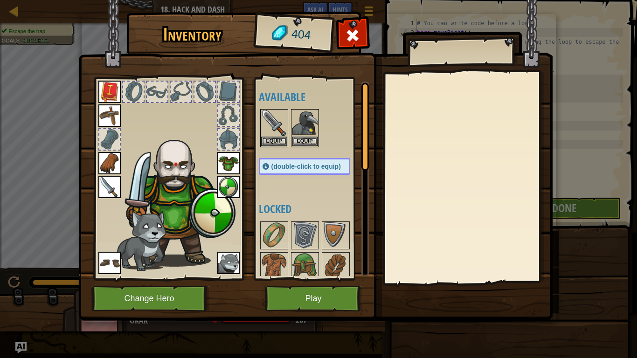
click at [274, 166] on span "(double-click to equip)" at bounding box center [305, 166] width 69 height 7
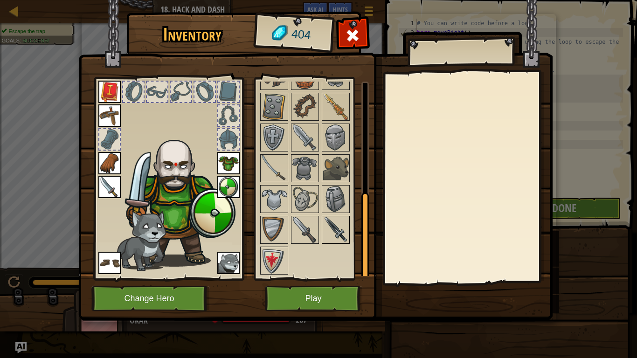
click at [325, 232] on img at bounding box center [336, 230] width 26 height 26
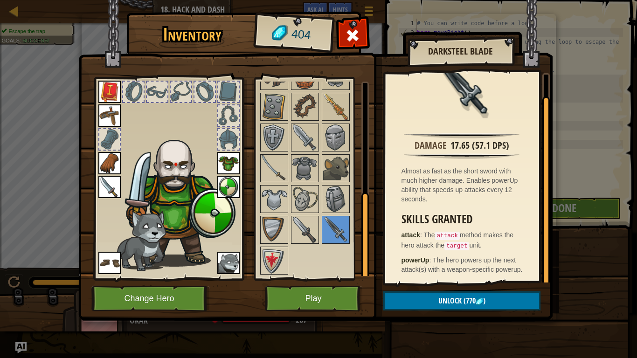
scroll to position [0, 0]
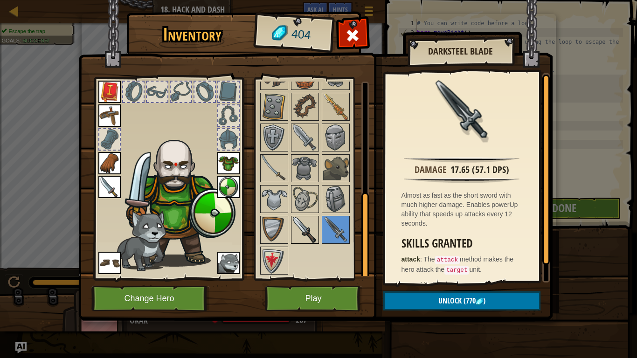
click at [300, 224] on img at bounding box center [305, 230] width 26 height 26
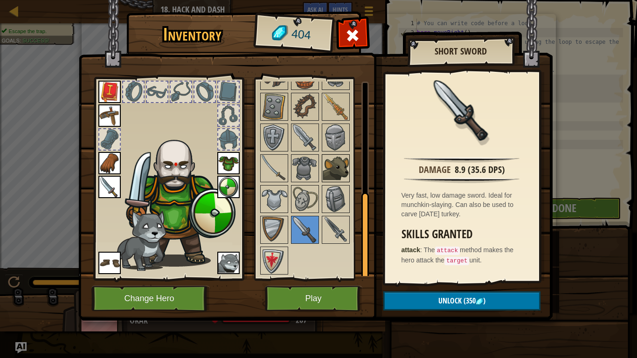
click at [330, 159] on img at bounding box center [336, 168] width 26 height 26
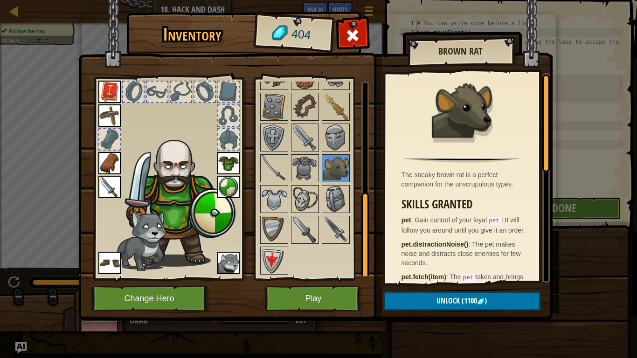
click at [305, 200] on img at bounding box center [305, 199] width 26 height 26
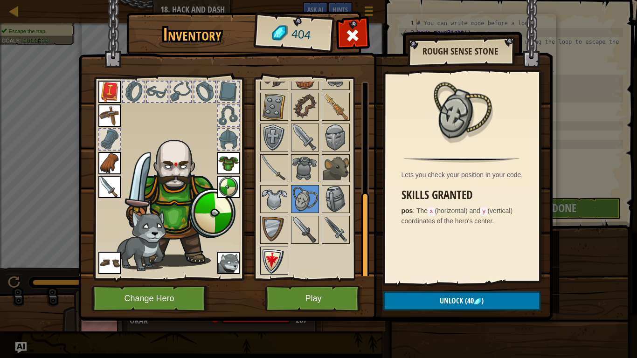
click at [269, 257] on img at bounding box center [274, 261] width 26 height 26
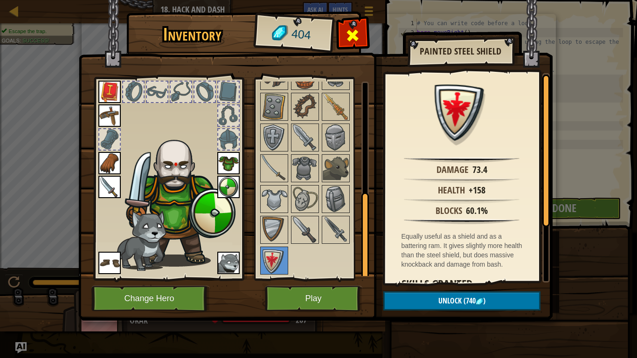
click at [358, 28] on span at bounding box center [352, 35] width 15 height 15
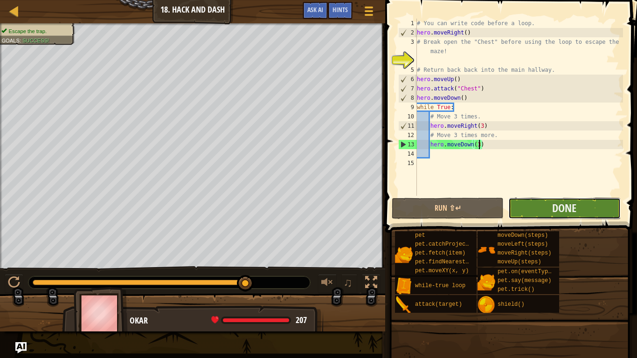
click at [601, 209] on button "Done" at bounding box center [564, 208] width 112 height 21
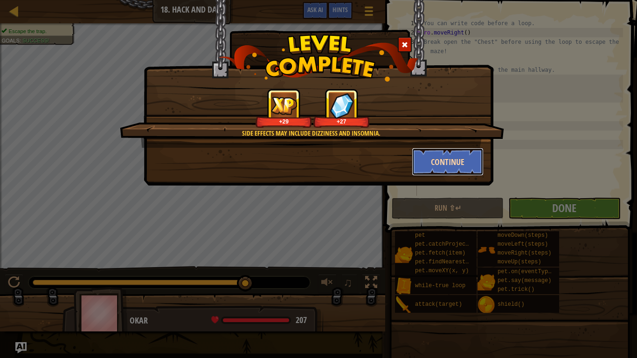
click at [434, 164] on button "Continue" at bounding box center [448, 162] width 72 height 28
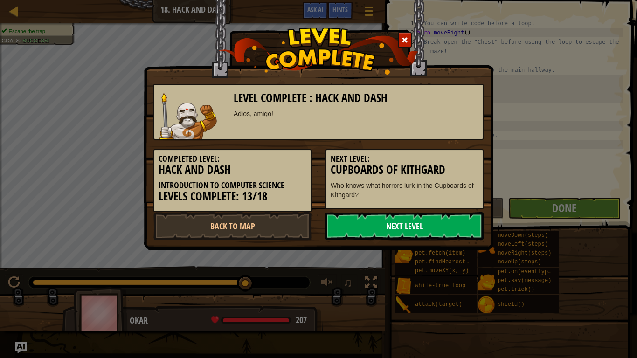
click at [376, 228] on link "Next Level" at bounding box center [404, 226] width 158 height 28
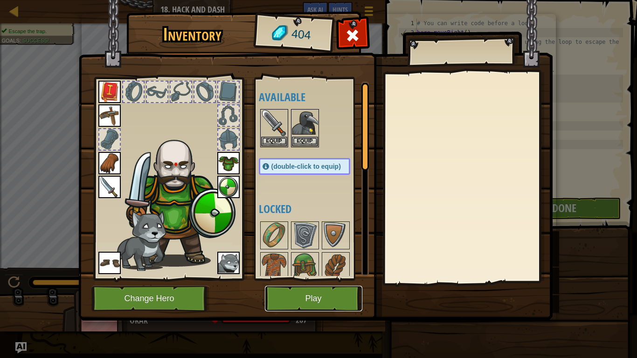
click at [320, 299] on button "Play" at bounding box center [313, 299] width 97 height 26
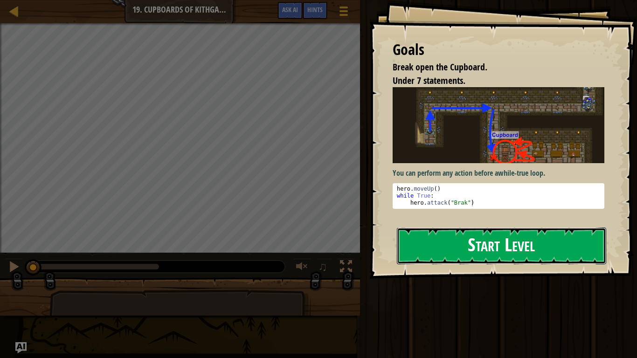
click at [461, 239] on button "Start Level" at bounding box center [501, 246] width 209 height 37
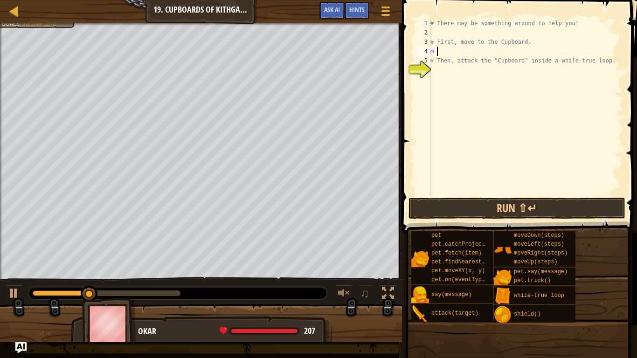
scroll to position [4, 1]
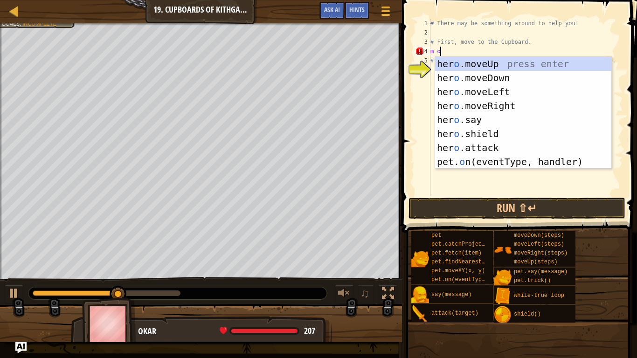
click at [572, 160] on div "her o .moveUp press enter her o .moveDown press enter her o .moveLeft press ent…" at bounding box center [523, 127] width 176 height 140
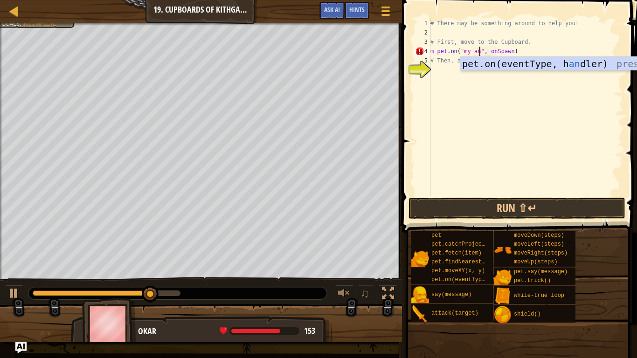
scroll to position [4, 7]
click at [608, 64] on div "pet.on(eventType, h an dler) press enter" at bounding box center [548, 78] width 176 height 42
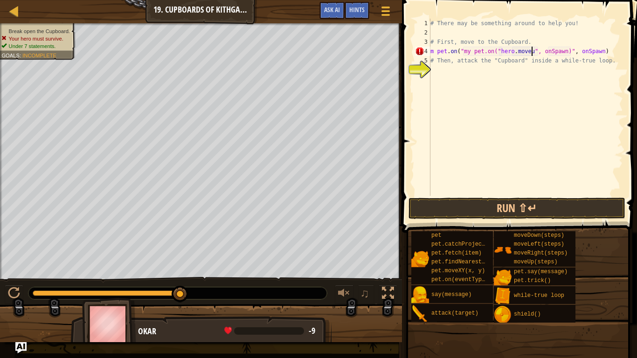
scroll to position [4, 15]
click at [548, 51] on div "# There may be something around to help you! # First, move to the Cupboard. m p…" at bounding box center [525, 117] width 194 height 196
type textarea "m"
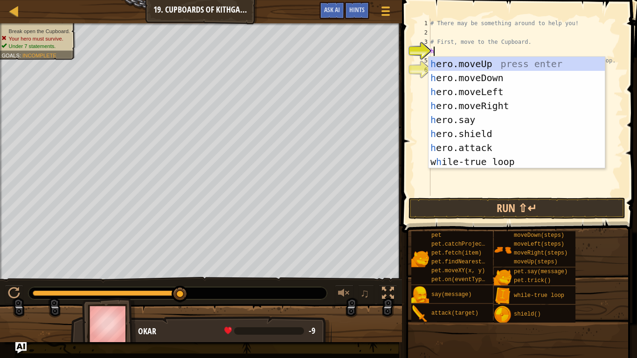
type textarea "he"
click at [538, 66] on div "he ro.moveUp press enter he ro.moveDown press enter he ro.moveLeft press enter …" at bounding box center [516, 127] width 176 height 140
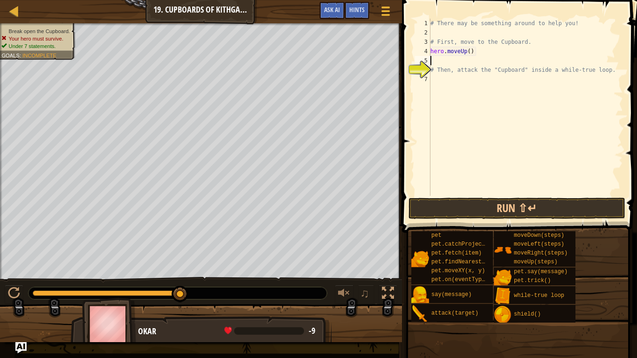
scroll to position [4, 0]
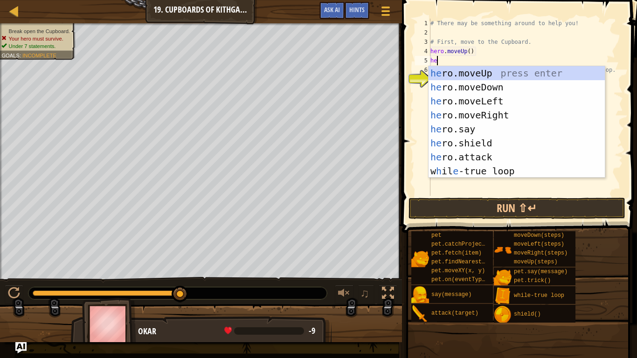
type textarea "her"
click at [453, 122] on div "her o.moveUp press enter her o.moveDown press enter her o.moveLeft press enter …" at bounding box center [516, 136] width 176 height 140
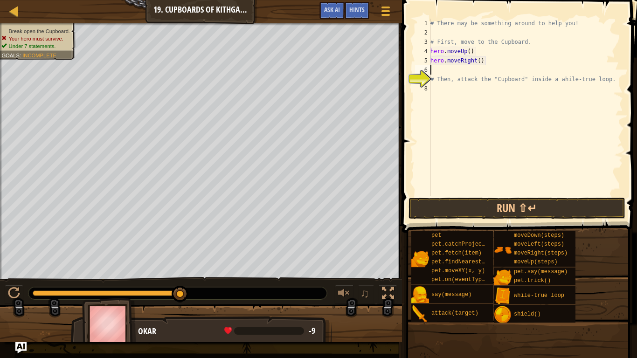
scroll to position [4, 0]
click at [479, 68] on div "# There may be something around to help you! # First, move to the Cupboard. her…" at bounding box center [525, 117] width 194 height 196
click at [480, 63] on div "# There may be something around to help you! # First, move to the Cupboard. her…" at bounding box center [525, 117] width 194 height 196
type textarea "hero.moveRight(2)"
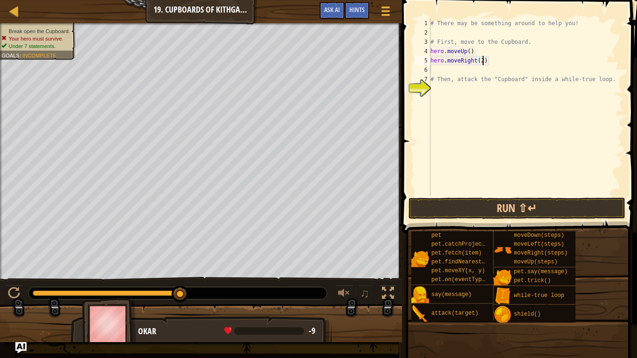
click at [454, 72] on div "# There may be something around to help you! # First, move to the Cupboard. her…" at bounding box center [525, 117] width 194 height 196
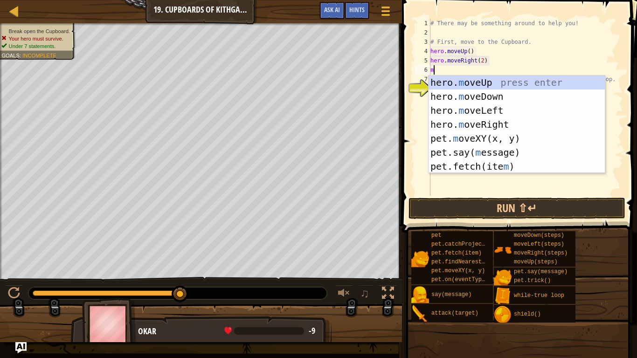
type textarea "mo"
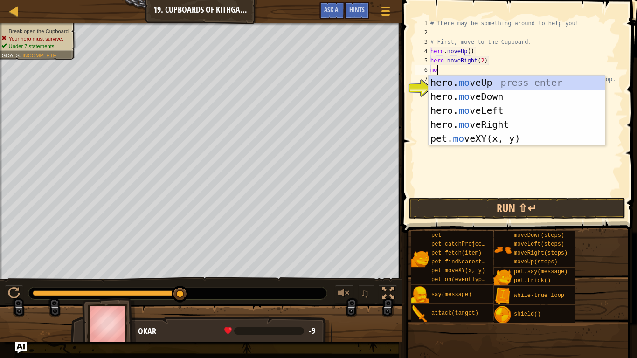
scroll to position [4, 0]
click at [533, 99] on div "hero. mo veUp press enter hero. mo veDown press enter hero. mo veLeft press ent…" at bounding box center [516, 125] width 176 height 98
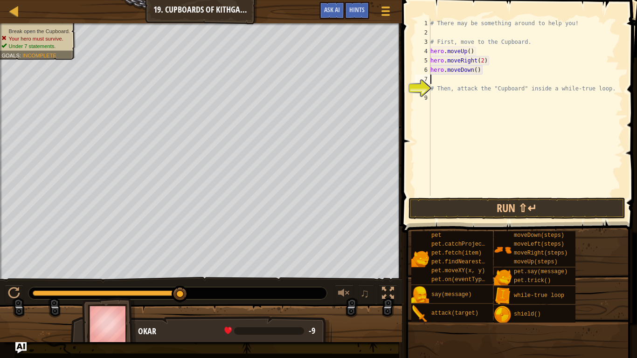
scroll to position [4, 0]
click at [476, 66] on div "# There may be something around to help you! # First, move to the Cupboard. her…" at bounding box center [525, 117] width 194 height 196
type textarea "hero.moveDown(2)"
click at [438, 82] on div "# There may be something around to help you! # First, move to the Cupboard. her…" at bounding box center [525, 117] width 194 height 196
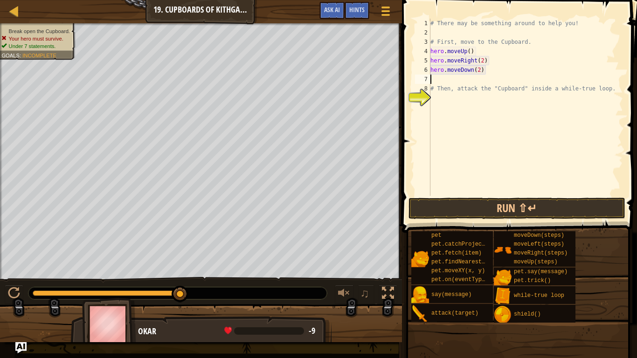
scroll to position [4, 0]
type textarea "hero.moveDown(2)"
click at [433, 88] on div "# There may be something around to help you! # First, move to the Cupboard. her…" at bounding box center [525, 117] width 194 height 196
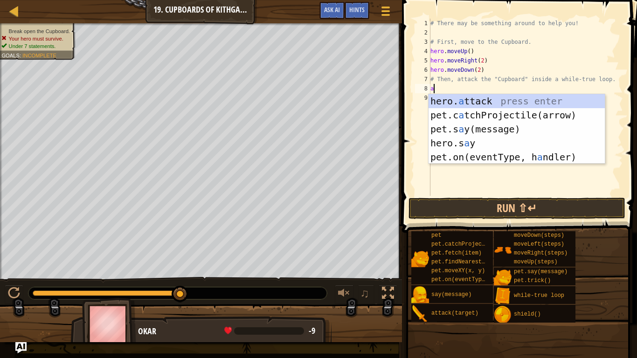
click at [545, 98] on div "hero. a ttack press enter pet.c a tchProjectile(arrow) press enter pet.s a y(me…" at bounding box center [516, 143] width 176 height 98
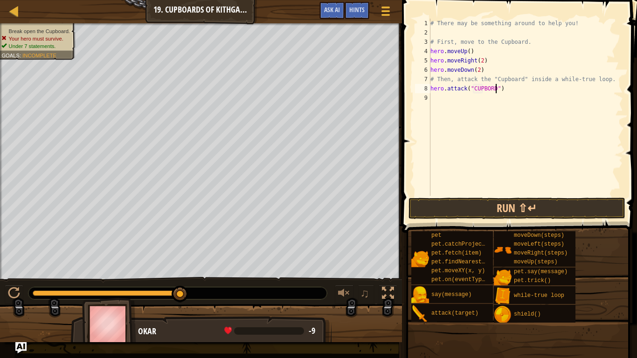
scroll to position [4, 9]
click at [566, 205] on button "Run ⇧↵" at bounding box center [516, 208] width 217 height 21
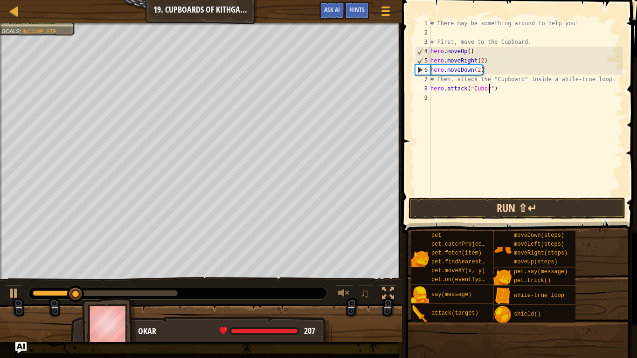
scroll to position [4, 9]
click at [599, 197] on span at bounding box center [520, 103] width 242 height 260
click at [600, 215] on button "Run ⇧↵" at bounding box center [516, 208] width 217 height 21
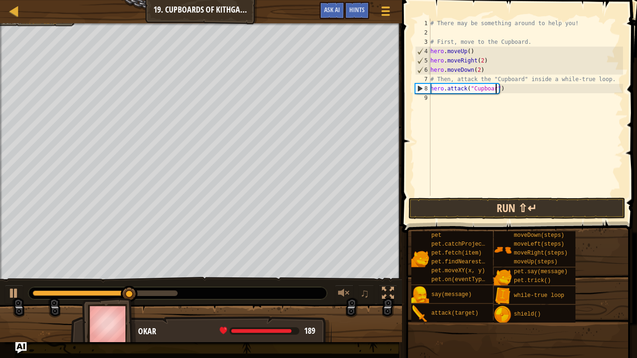
scroll to position [4, 10]
type textarea "hero.attack("Cupboard")"
click at [589, 208] on button "Run ⇧↵" at bounding box center [516, 208] width 217 height 21
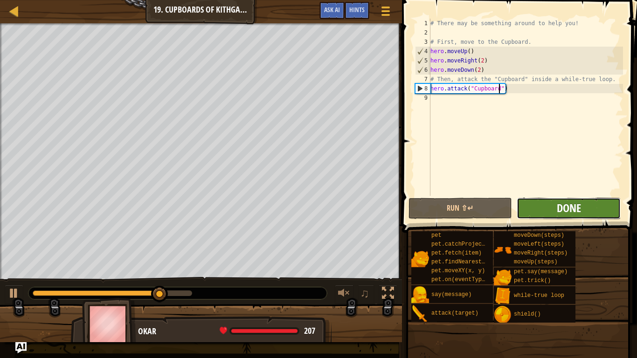
click at [569, 210] on span "Done" at bounding box center [569, 207] width 24 height 15
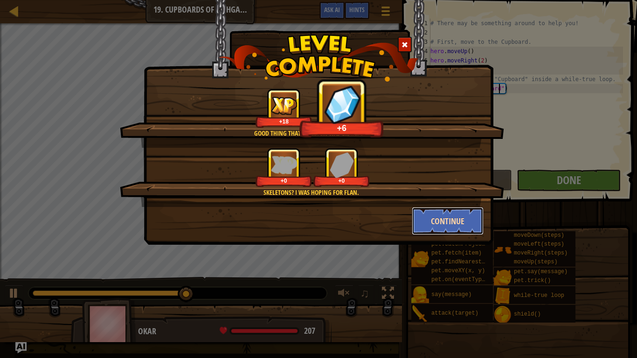
click at [439, 216] on button "Continue" at bounding box center [448, 221] width 72 height 28
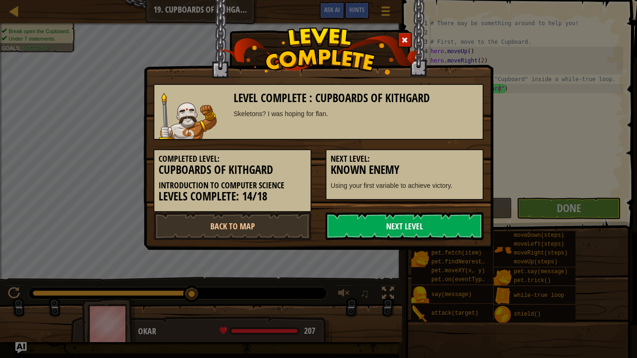
click at [441, 228] on link "Next Level" at bounding box center [404, 226] width 158 height 28
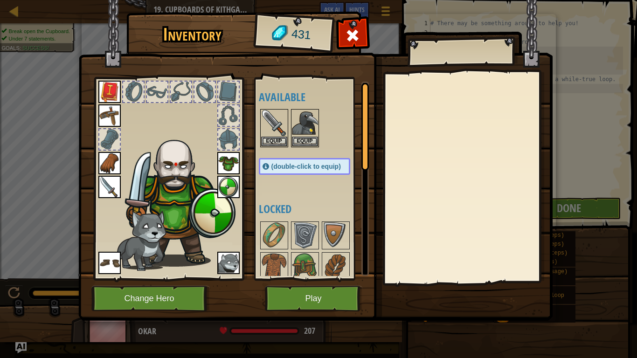
click at [150, 254] on img at bounding box center [140, 240] width 52 height 61
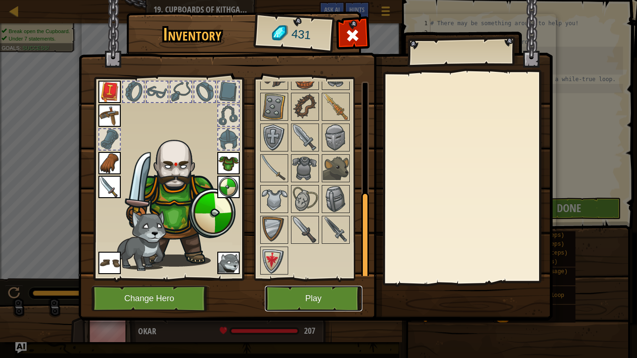
click at [306, 291] on button "Play" at bounding box center [313, 299] width 97 height 26
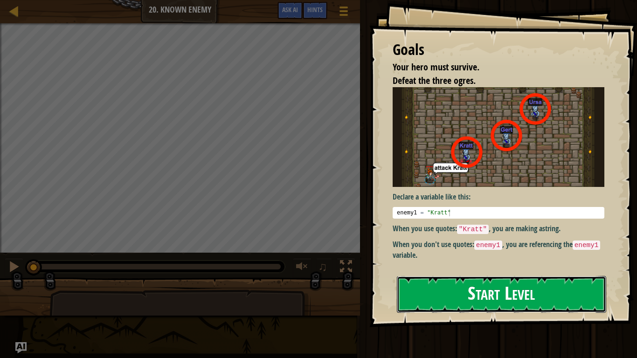
click at [476, 287] on button "Start Level" at bounding box center [501, 294] width 209 height 37
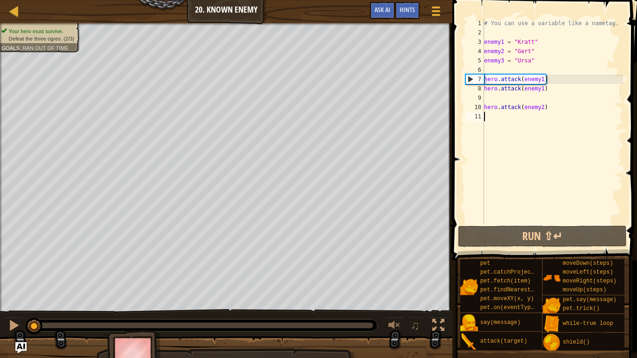
click at [487, 94] on div "# You can use a variable like a nametag. enemy1 = "[PERSON_NAME]" enemy2 = "[PE…" at bounding box center [552, 131] width 141 height 224
click at [538, 80] on div "# You can use a variable like a nametag. enemy1 = "[PERSON_NAME]" enemy2 = "[PE…" at bounding box center [552, 131] width 141 height 224
click at [566, 109] on div "# You can use a variable like a nametag. enemy1 = "[PERSON_NAME]" enemy2 = "[PE…" at bounding box center [552, 131] width 141 height 224
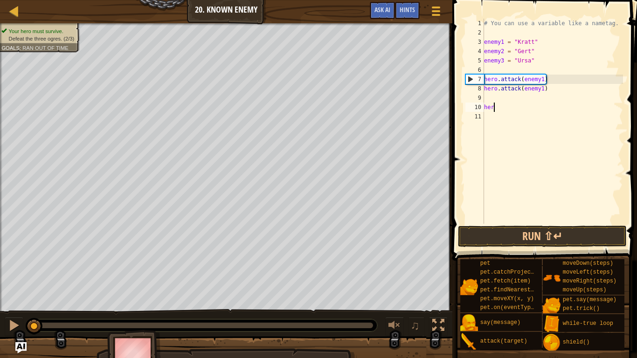
type textarea "h"
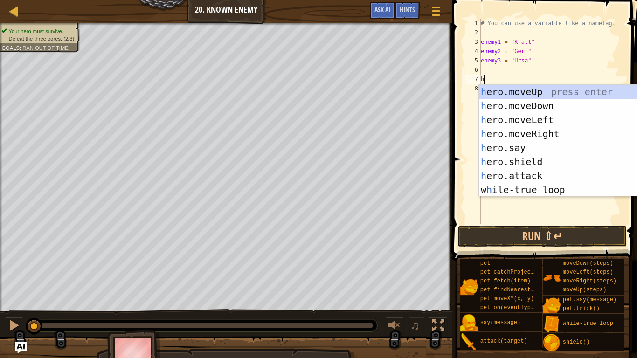
scroll to position [4, 0]
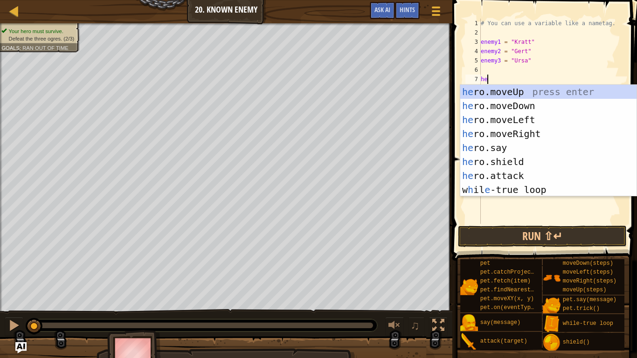
click at [537, 176] on div "he ro.moveUp press enter he ro.moveDown press enter he ro.moveLeft press enter …" at bounding box center [548, 155] width 176 height 140
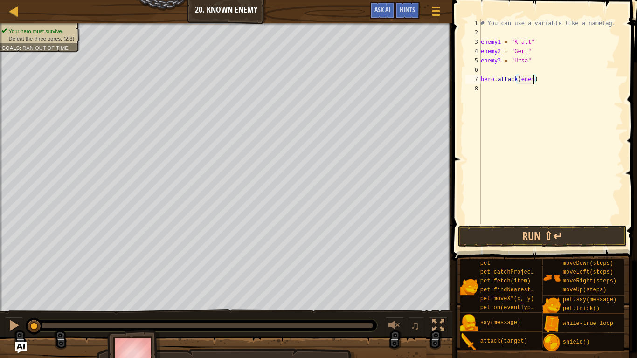
scroll to position [4, 8]
type textarea "hero.attack(enemy1)"
click at [552, 77] on div "# You can use a variable like a nametag. enemy1 = "[PERSON_NAME]" enemy2 = "[PE…" at bounding box center [551, 131] width 144 height 224
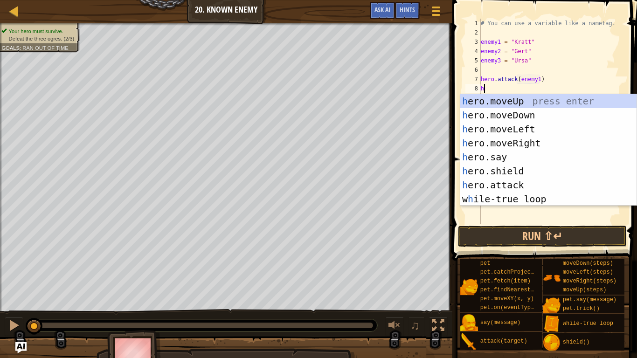
click at [531, 186] on div "h ero.moveUp press enter h ero.moveDown press enter h ero.moveLeft press enter …" at bounding box center [548, 164] width 176 height 140
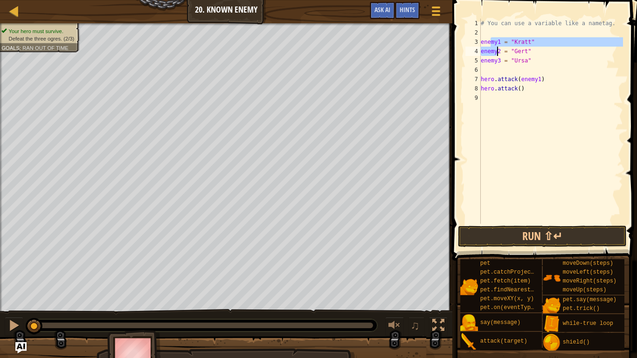
drag, startPoint x: 490, startPoint y: 42, endPoint x: 499, endPoint y: 52, distance: 12.9
click at [499, 52] on div "# You can use a variable like a nametag. enemy1 = "[PERSON_NAME]" enemy2 = "[PE…" at bounding box center [551, 131] width 144 height 224
click at [484, 44] on div "# You can use a variable like a nametag. enemy1 = "[PERSON_NAME]" enemy2 = "[PE…" at bounding box center [551, 131] width 144 height 224
drag, startPoint x: 482, startPoint y: 42, endPoint x: 500, endPoint y: 39, distance: 18.5
click at [500, 39] on div "# You can use a variable like a nametag. enemy1 = "[PERSON_NAME]" enemy2 = "[PE…" at bounding box center [551, 131] width 144 height 224
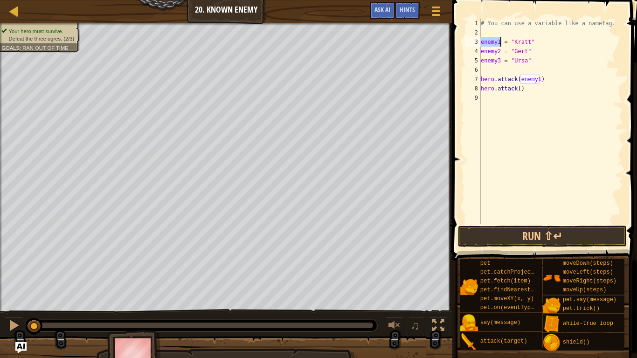
click at [520, 87] on div "# You can use a variable like a nametag. enemy1 = "[PERSON_NAME]" enemy2 = "[PE…" at bounding box center [551, 131] width 144 height 224
type textarea "hero.attack(enemy1)"
click at [483, 97] on div "# You can use a variable like a nametag. enemy1 = "[PERSON_NAME]" enemy2 = "[PE…" at bounding box center [551, 131] width 144 height 224
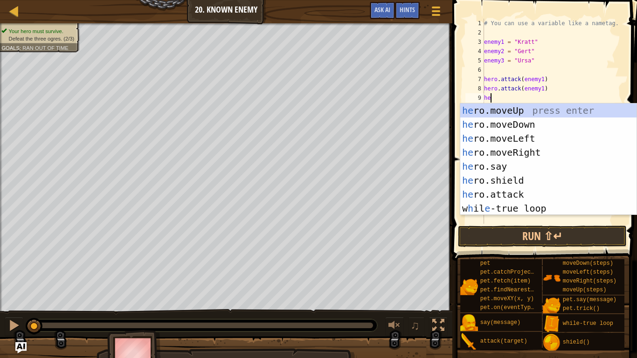
scroll to position [4, 1]
click at [532, 194] on div "her o.moveUp press enter her o.moveDown press enter her o.moveLeft press enter …" at bounding box center [548, 174] width 176 height 140
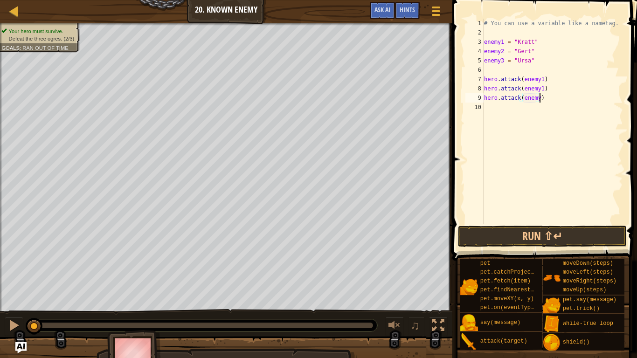
scroll to position [4, 8]
type textarea "hero.attack(enemy2)"
click at [503, 113] on div "# You can use a variable like a nametag. enemy1 = "[PERSON_NAME]" enemy2 = "[PE…" at bounding box center [552, 131] width 141 height 224
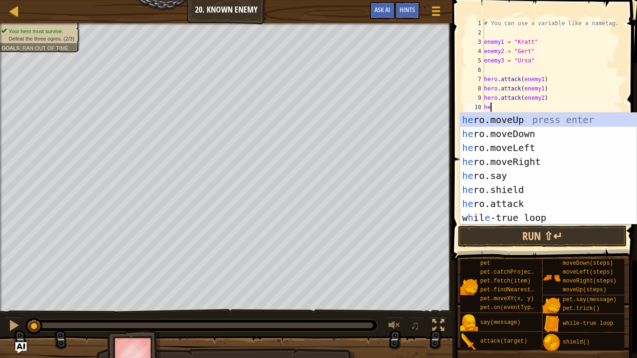
scroll to position [4, 0]
click at [534, 202] on div "he ro.moveUp press enter he ro.moveDown press enter he ro.moveLeft press enter …" at bounding box center [548, 183] width 176 height 140
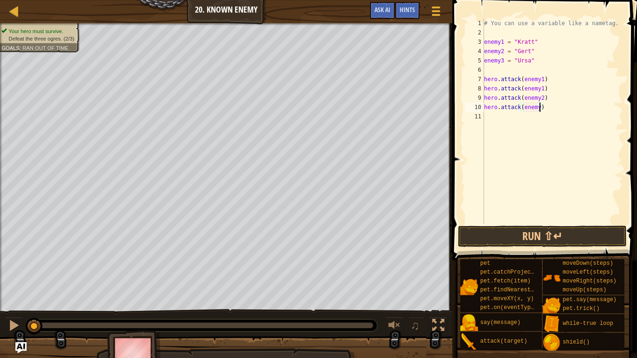
type textarea "hero.attack(enemy2)"
click at [501, 122] on div "# You can use a variable like a nametag. enemy1 = "[PERSON_NAME]" enemy2 = "[PE…" at bounding box center [552, 131] width 141 height 224
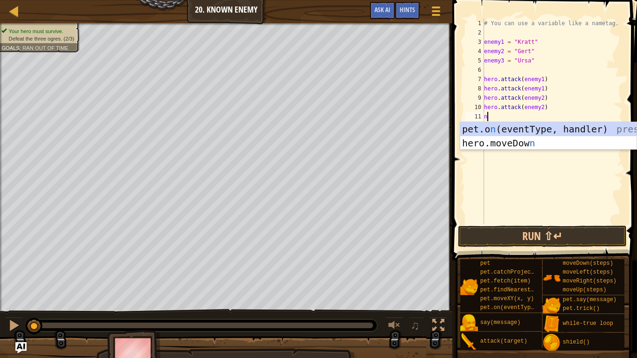
scroll to position [4, 0]
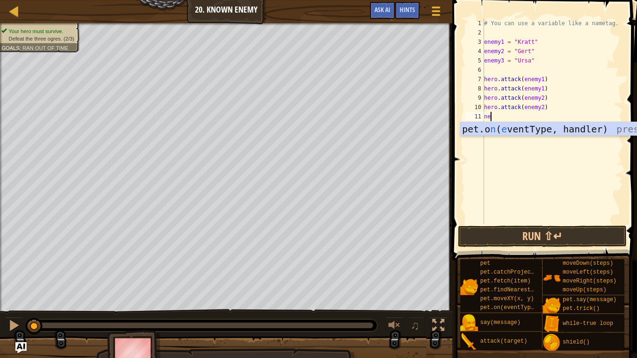
type textarea "n"
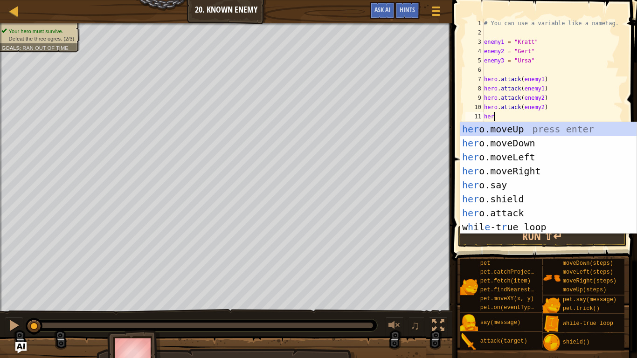
scroll to position [4, 1]
click at [530, 217] on div "her o.moveUp press enter her o.moveDown press enter her o.moveLeft press enter …" at bounding box center [548, 192] width 176 height 140
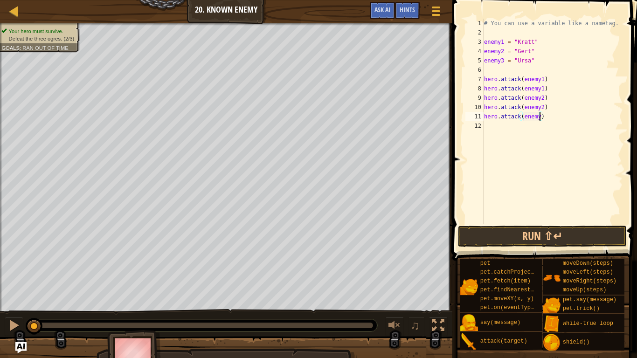
type textarea "hero.attack(enemy3)"
click at [488, 130] on div "# You can use a variable like a nametag. enemy1 = "[PERSON_NAME]" enemy2 = "[PE…" at bounding box center [552, 131] width 141 height 224
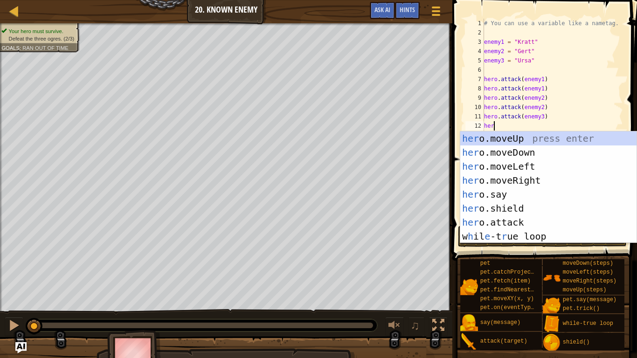
scroll to position [4, 1]
click at [529, 220] on div "her o.moveUp press enter her o.moveDown press enter her o.moveLeft press enter …" at bounding box center [548, 201] width 176 height 140
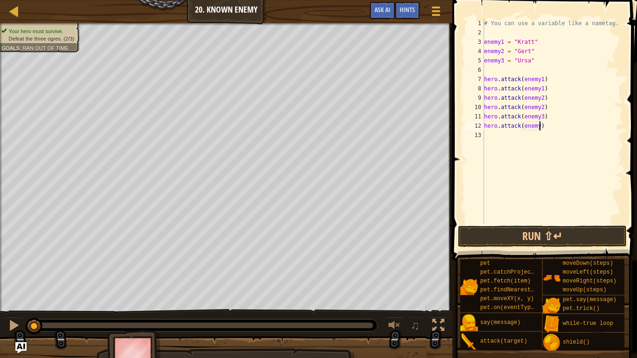
scroll to position [4, 8]
type textarea "hero.attack(enemy3)"
click at [600, 242] on button "Run ⇧↵" at bounding box center [542, 236] width 168 height 21
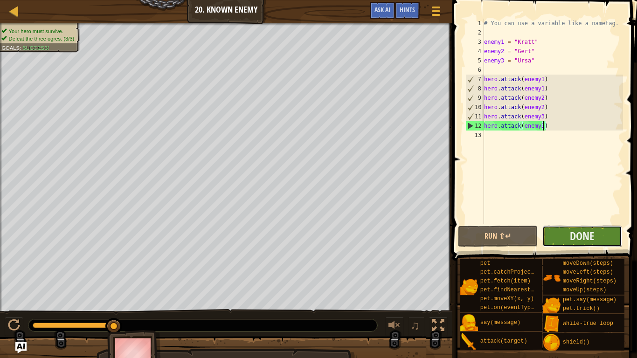
click at [605, 233] on button "Done" at bounding box center [582, 236] width 80 height 21
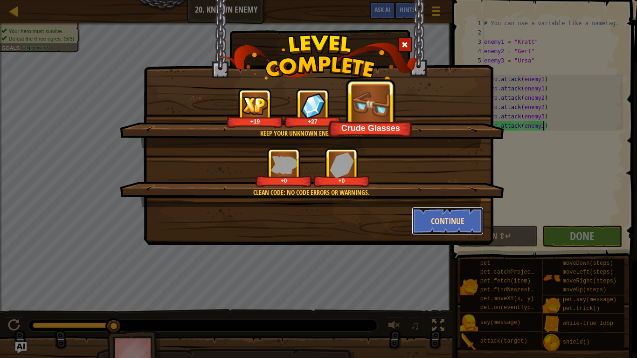
click at [463, 221] on button "Continue" at bounding box center [448, 221] width 72 height 28
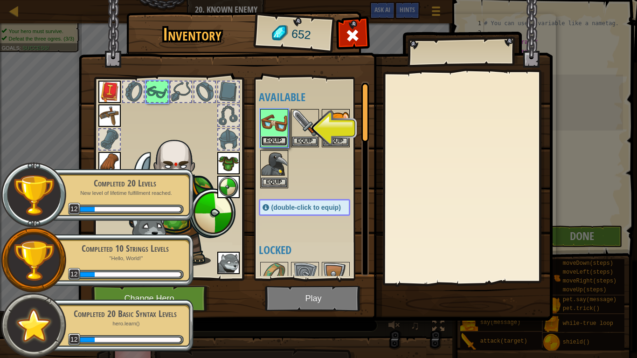
click at [272, 145] on button "Equip" at bounding box center [274, 141] width 26 height 10
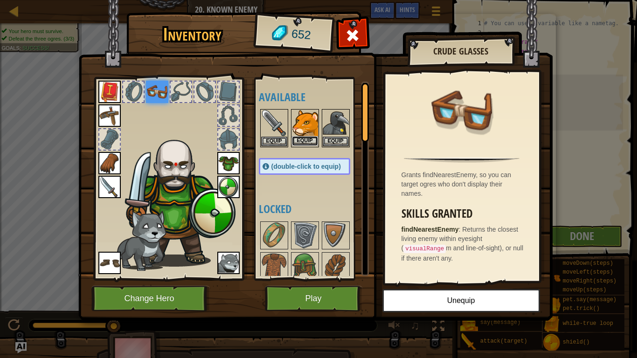
click at [304, 141] on button "Equip" at bounding box center [305, 141] width 26 height 10
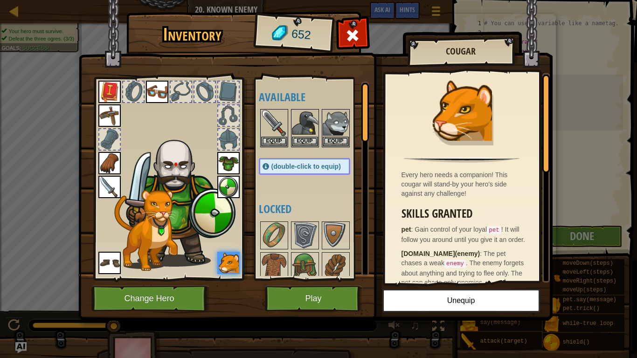
click at [146, 92] on img at bounding box center [157, 92] width 22 height 22
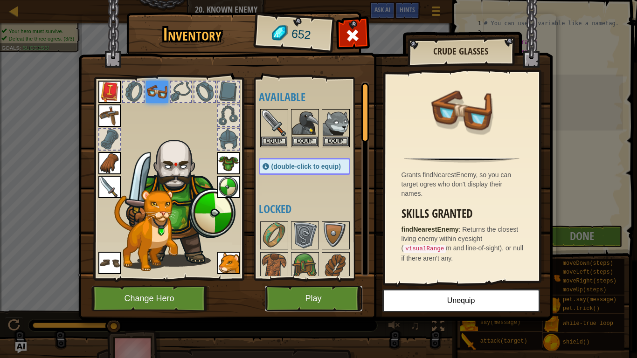
click at [293, 301] on button "Play" at bounding box center [313, 299] width 97 height 26
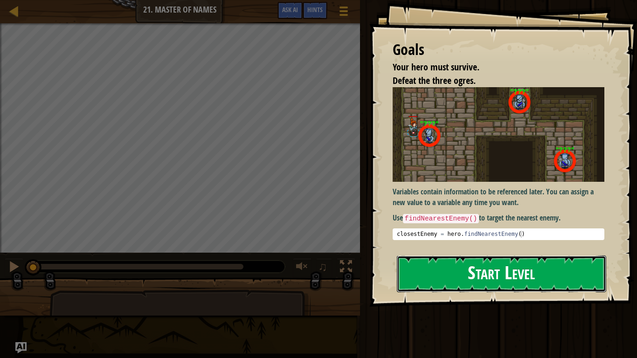
click at [442, 283] on button "Start Level" at bounding box center [501, 273] width 209 height 37
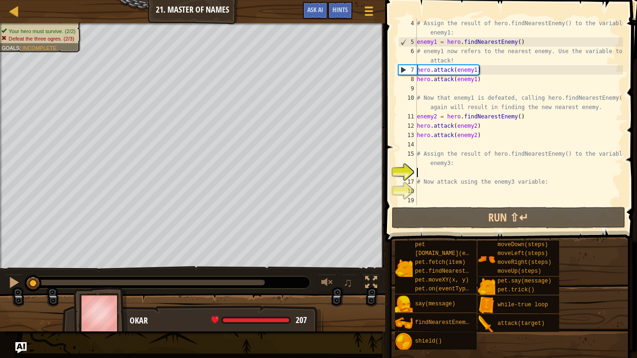
scroll to position [28, 0]
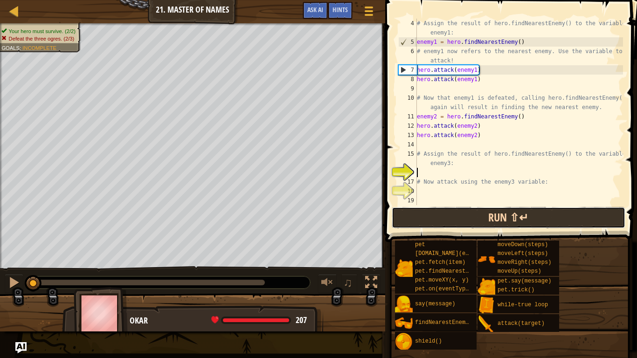
click at [539, 214] on button "Run ⇧↵" at bounding box center [509, 217] width 234 height 21
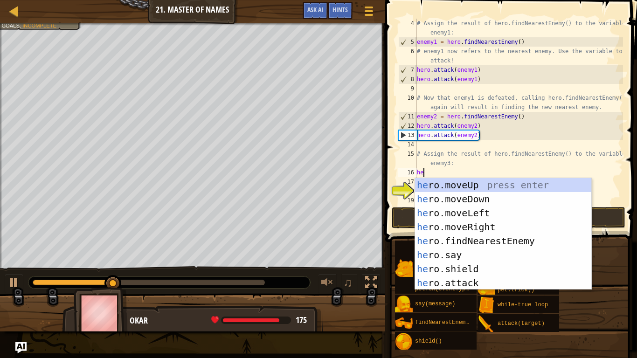
scroll to position [4, 1]
click at [498, 286] on div "her o.moveUp press enter her o.moveDown press enter her o.moveLeft press enter …" at bounding box center [503, 248] width 176 height 140
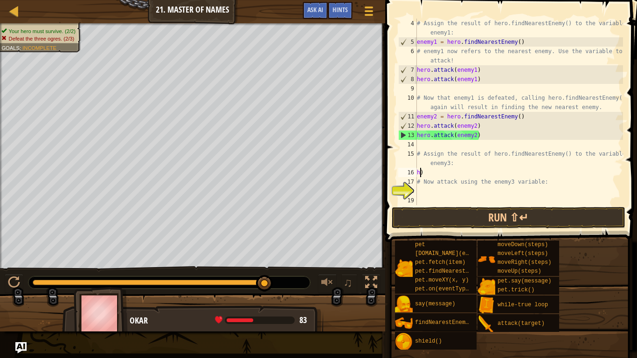
type textarea ")"
click at [432, 171] on div "# Assign the result of hero.findNearestEnemy() to the variable enemy1: enemy1 =…" at bounding box center [519, 126] width 208 height 214
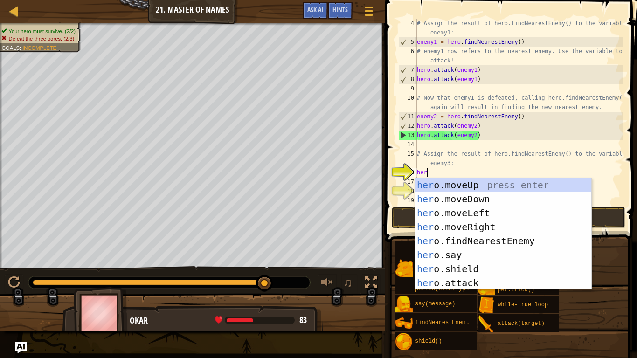
type textarea "herr"
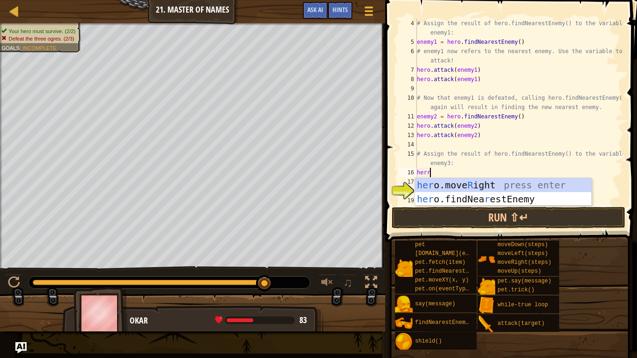
click at [549, 200] on div "her o.move R ight press enter her o.findNea r estEnemy press enter" at bounding box center [503, 206] width 176 height 56
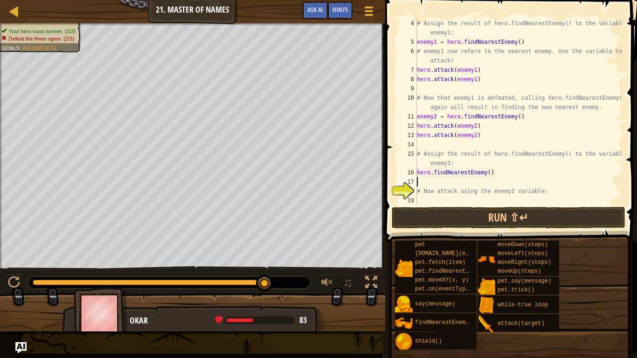
scroll to position [4, 0]
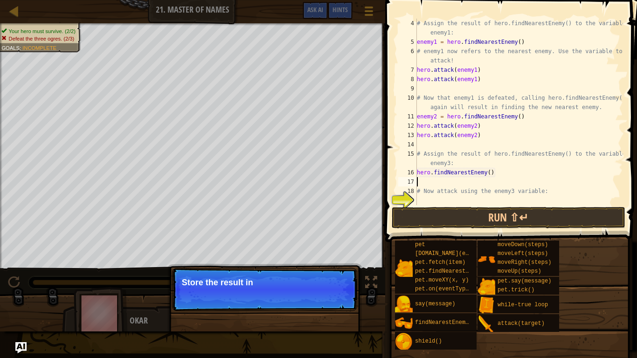
click at [490, 171] on div "# Assign the result of hero.findNearestEnemy() to the variable enemy1: enemy1 =…" at bounding box center [519, 126] width 208 height 214
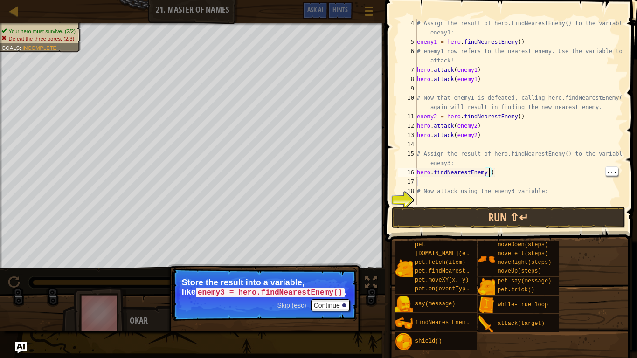
click at [398, 164] on div "hero.findNearestEnemy() 4 5 6 7 8 9 10 11 12 13 14 15 16 17 18 19 20 # Assign t…" at bounding box center [509, 112] width 227 height 186
click at [410, 164] on div "15" at bounding box center [407, 158] width 19 height 19
type textarea "hero.findNearestEnemy()"
click at [344, 301] on div at bounding box center [344, 306] width 4 height 4
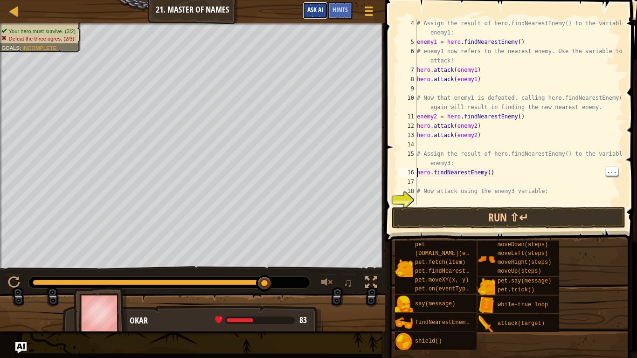
click at [315, 12] on span "Ask AI" at bounding box center [315, 9] width 16 height 9
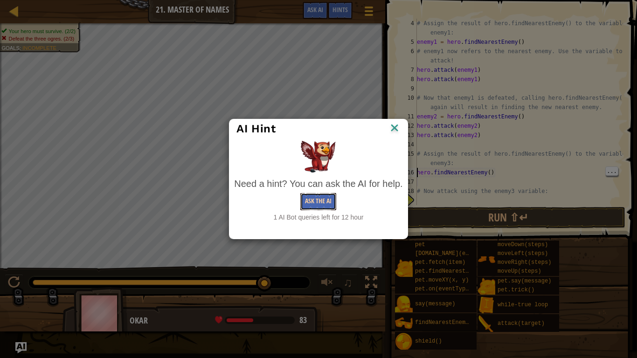
click at [325, 202] on button "Ask the AI" at bounding box center [318, 201] width 36 height 17
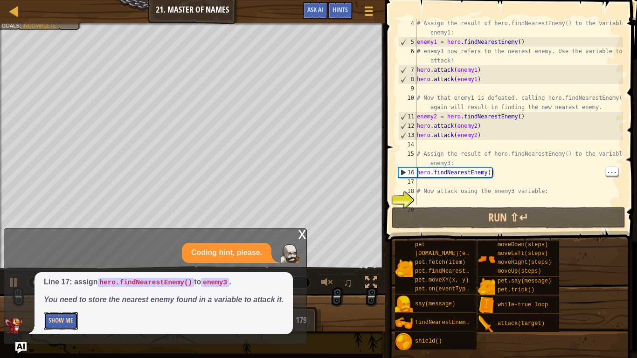
click at [60, 301] on button "Show Me" at bounding box center [61, 320] width 34 height 17
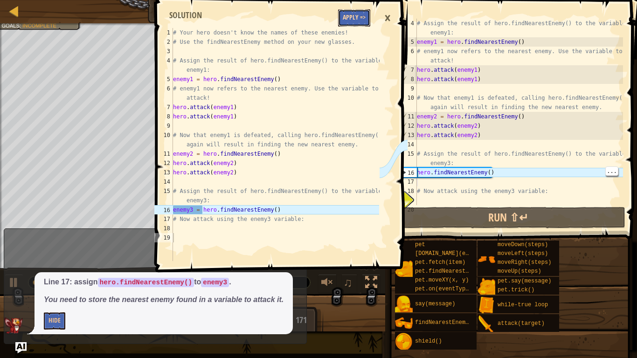
click at [352, 17] on button "Apply =>" at bounding box center [354, 17] width 32 height 17
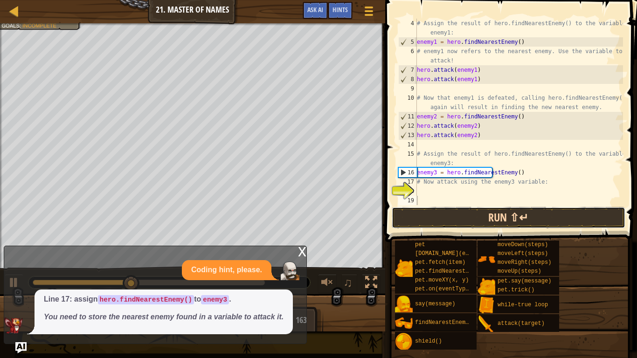
click at [560, 215] on button "Run ⇧↵" at bounding box center [509, 217] width 234 height 21
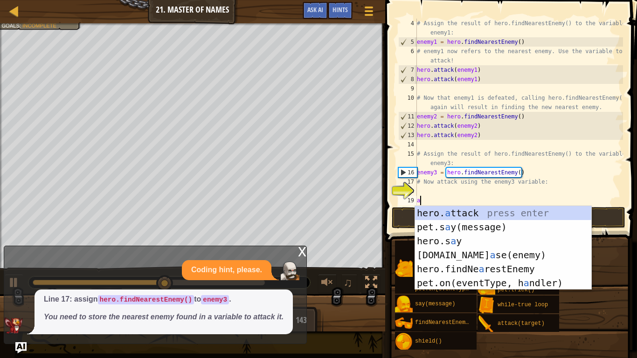
click at [531, 213] on div "hero. a ttack press enter pet.s a y(message) press enter hero.s a y press enter…" at bounding box center [503, 262] width 176 height 112
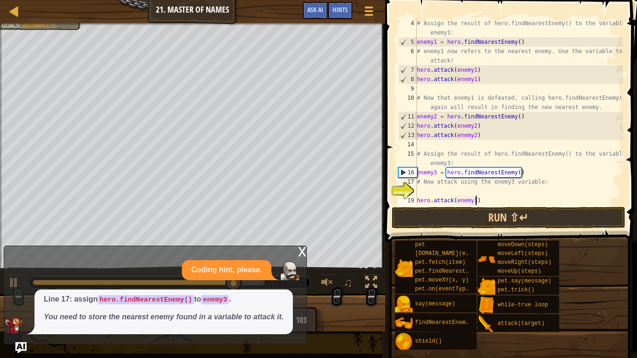
scroll to position [4, 8]
click at [490, 207] on span at bounding box center [511, 107] width 259 height 269
click at [479, 200] on div "# Assign the result of hero.findNearestEnemy() to the variable enemy1: enemy1 =…" at bounding box center [519, 126] width 208 height 214
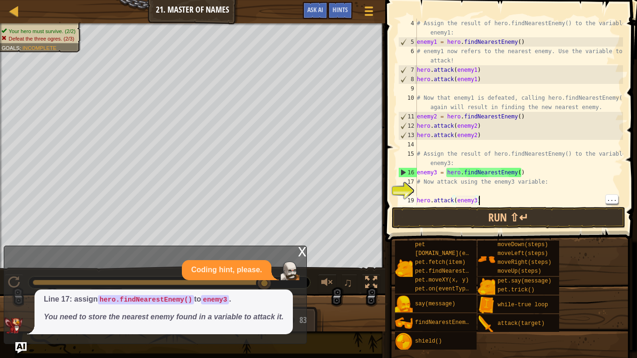
click at [423, 186] on div "# Assign the result of hero.findNearestEnemy() to the variable enemy1: enemy1 =…" at bounding box center [519, 126] width 208 height 214
click at [410, 200] on div "19" at bounding box center [407, 200] width 19 height 9
type textarea "hero.attack(enemy3)"
click at [427, 189] on div "# Assign the result of hero.findNearestEnemy() to the variable enemy1: enemy1 =…" at bounding box center [519, 126] width 208 height 214
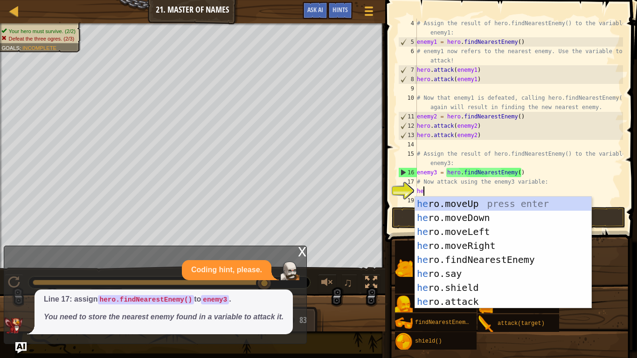
scroll to position [4, 0]
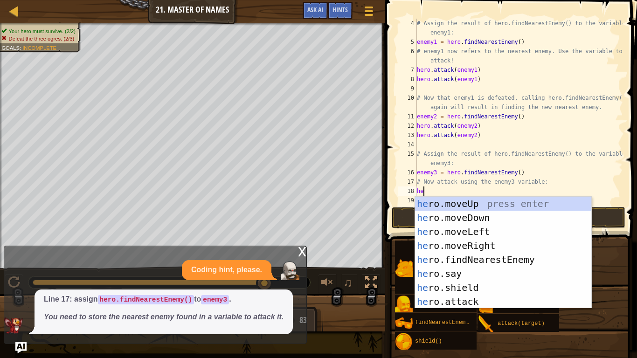
click at [496, 301] on div "he ro.moveUp press enter he ro.moveDown press enter he ro.moveLeft press enter …" at bounding box center [503, 267] width 176 height 140
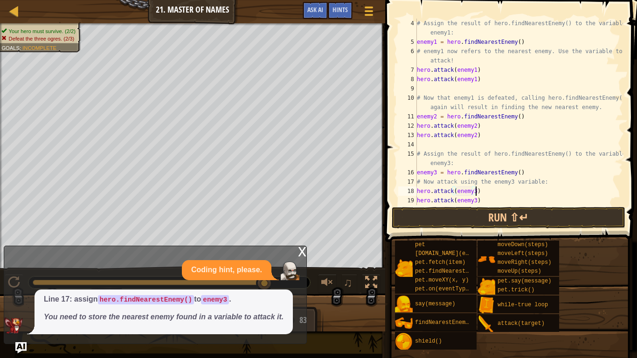
scroll to position [4, 8]
type textarea "hero.attack(enemy3)"
click at [554, 216] on button "Run ⇧↵" at bounding box center [509, 217] width 234 height 21
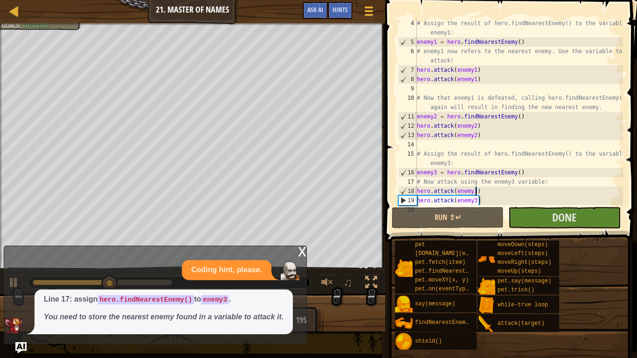
click at [491, 205] on div "# Assign the result of hero.findNearestEnemy() to the variable enemy1: enemy1 =…" at bounding box center [519, 126] width 208 height 214
click at [485, 198] on div "# Assign the result of hero.findNearestEnemy() to the variable enemy1: enemy1 =…" at bounding box center [519, 126] width 208 height 214
click at [494, 197] on div "# Assign the result of hero.findNearestEnemy() to the variable enemy1: enemy1 =…" at bounding box center [519, 126] width 208 height 214
click at [497, 201] on div "# Assign the result of hero.findNearestEnemy() to the variable enemy1: enemy1 =…" at bounding box center [519, 126] width 208 height 214
click at [501, 200] on div "# Assign the result of hero.findNearestEnemy() to the variable enemy1: enemy1 =…" at bounding box center [519, 126] width 208 height 214
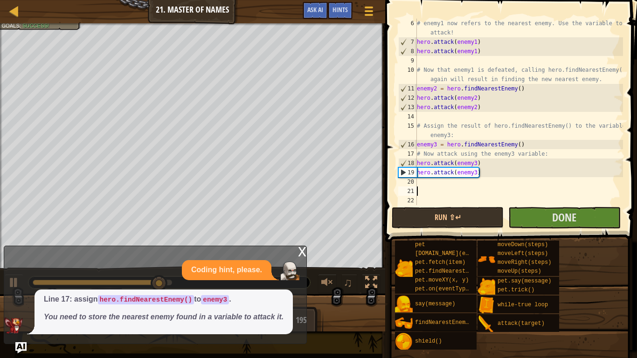
scroll to position [56, 0]
click at [482, 188] on div "# enemy1 now refers to the nearest enemy. Use the variable to attack! hero . at…" at bounding box center [519, 126] width 208 height 214
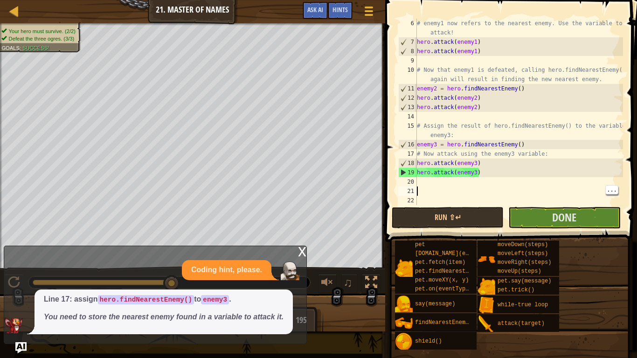
click at [495, 184] on div "# enemy1 now refers to the nearest enemy. Use the variable to attack! hero . at…" at bounding box center [519, 126] width 208 height 214
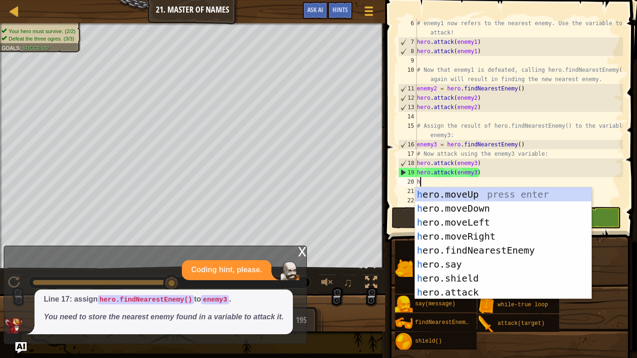
scroll to position [4, 0]
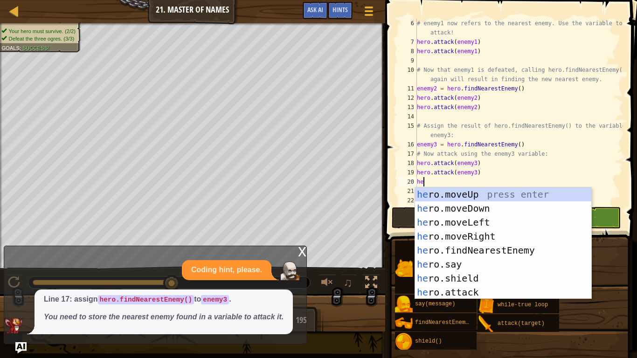
click at [503, 263] on div "he ro.moveUp press enter he ro.moveDown press enter he ro.moveLeft press enter …" at bounding box center [503, 257] width 176 height 140
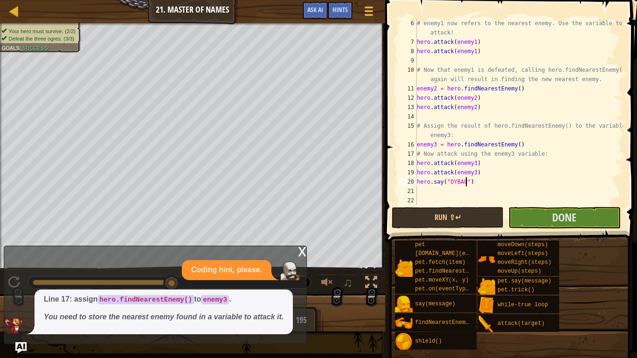
scroll to position [4, 7]
click at [451, 180] on div "# enemy1 now refers to the nearest enemy. Use the variable to attack! hero . at…" at bounding box center [519, 126] width 208 height 214
click at [458, 182] on div "# enemy1 now refers to the nearest enemy. Use the variable to attack! hero . at…" at bounding box center [519, 126] width 208 height 214
click at [453, 179] on div "# enemy1 now refers to the nearest enemy. Use the variable to attack! hero . at…" at bounding box center [519, 126] width 208 height 214
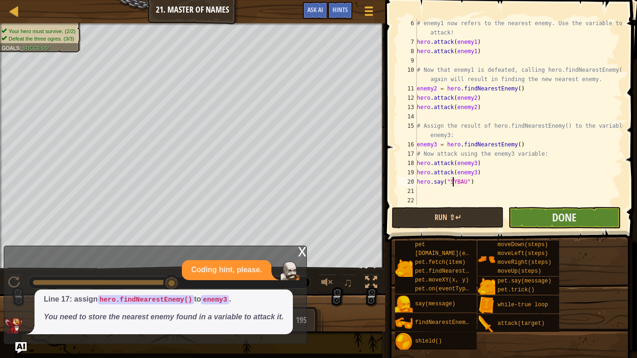
type textarea "hero.say("SYBAU")"
click at [597, 221] on button "Done" at bounding box center [564, 217] width 112 height 21
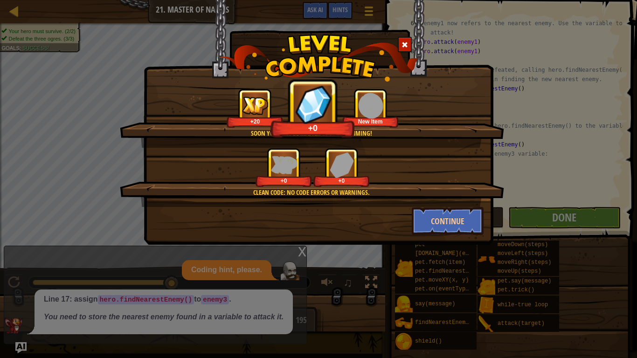
click at [405, 45] on span at bounding box center [404, 44] width 7 height 7
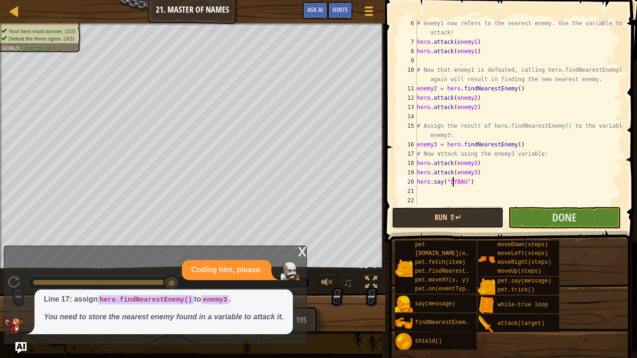
click at [473, 220] on button "Run ⇧↵" at bounding box center [448, 217] width 112 height 21
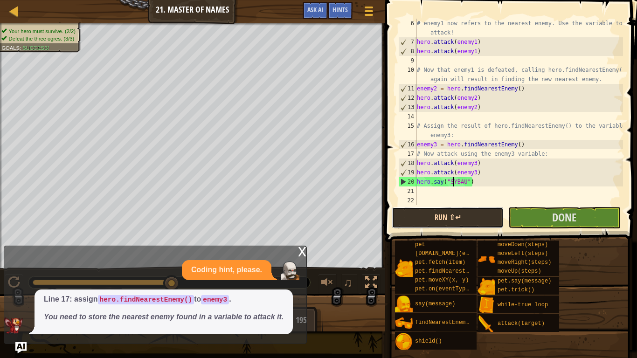
click at [469, 219] on button "Run ⇧↵" at bounding box center [448, 217] width 112 height 21
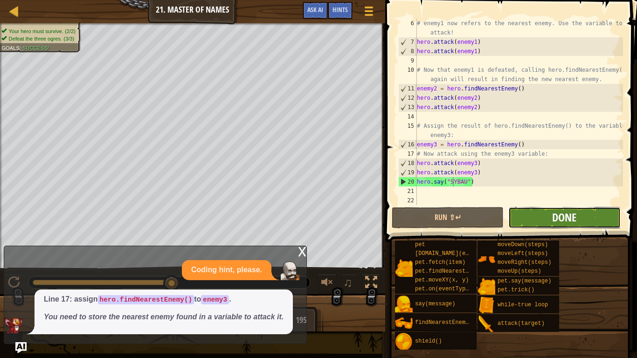
click at [575, 218] on span "Done" at bounding box center [564, 217] width 24 height 15
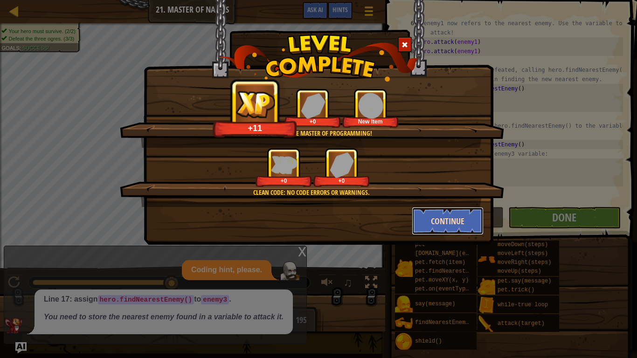
click at [456, 222] on button "Continue" at bounding box center [448, 221] width 72 height 28
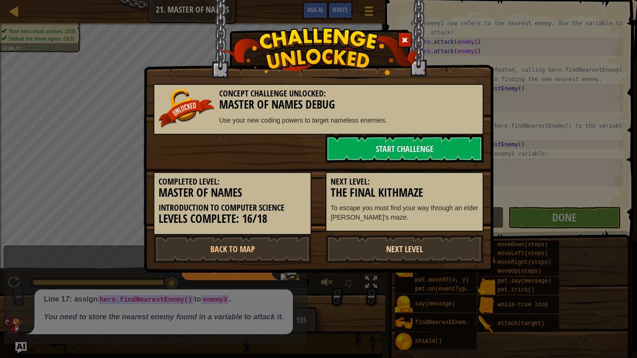
click at [424, 244] on link "Next Level" at bounding box center [404, 249] width 158 height 28
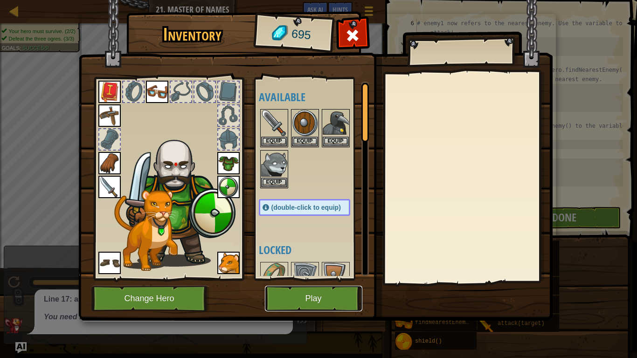
click at [296, 301] on button "Play" at bounding box center [313, 299] width 97 height 26
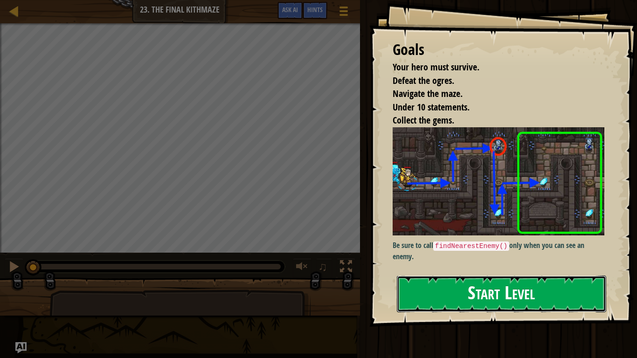
click at [457, 301] on button "Start Level" at bounding box center [501, 294] width 209 height 37
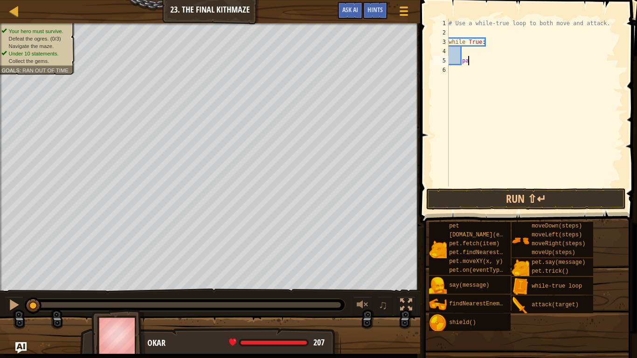
type textarea "p"
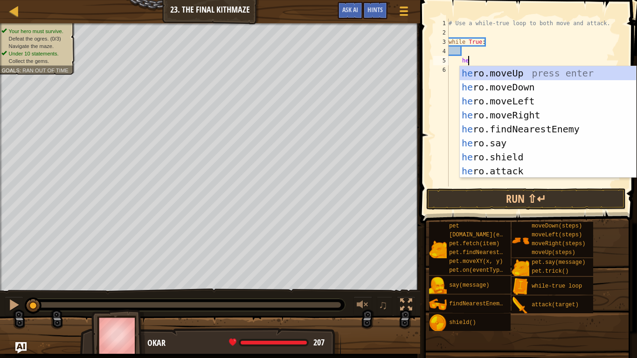
click at [529, 146] on div "he ro.moveUp press enter he ro.moveDown press enter he ro.moveLeft press enter …" at bounding box center [548, 136] width 176 height 140
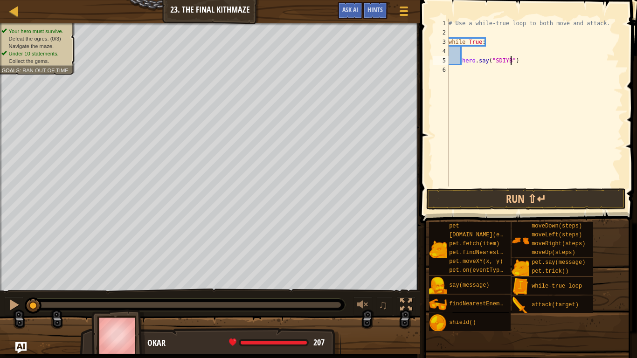
scroll to position [4, 9]
click at [585, 202] on button "Run ⇧↵" at bounding box center [526, 198] width 200 height 21
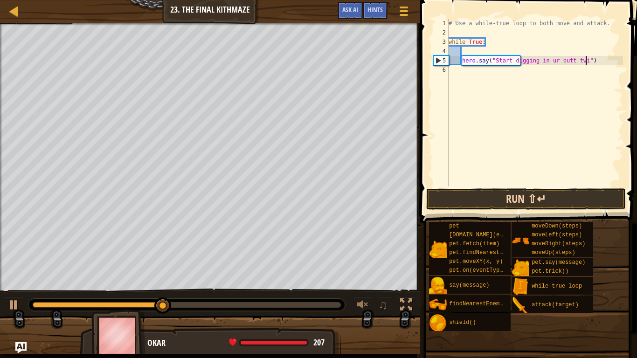
scroll to position [4, 20]
click at [587, 200] on button "Run ⇧↵" at bounding box center [526, 198] width 200 height 21
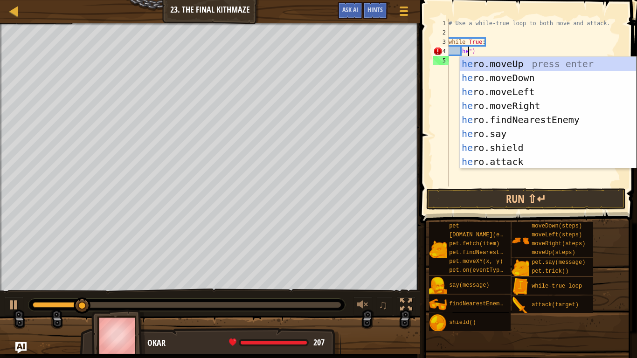
scroll to position [4, 3]
click at [539, 66] on div "he ro.moveUp press enter he ro.moveDown press enter he ro.moveLeft press enter …" at bounding box center [548, 127] width 176 height 140
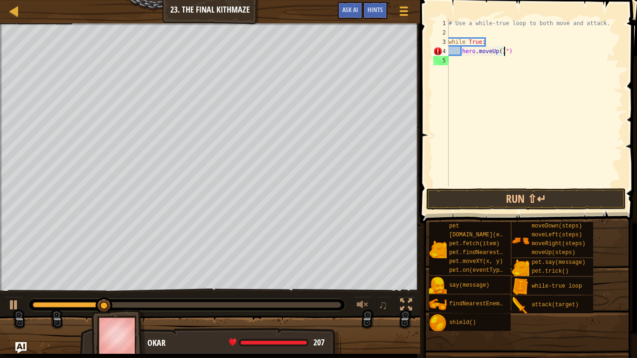
scroll to position [4, 8]
click at [514, 51] on div "# Use a while-true loop to both move and attack. while True : hero . moveUp ( )…" at bounding box center [535, 112] width 176 height 186
click at [499, 46] on div "# Use a while-true loop to both move and attack. while True : hero . moveUp ( )" at bounding box center [535, 112] width 176 height 186
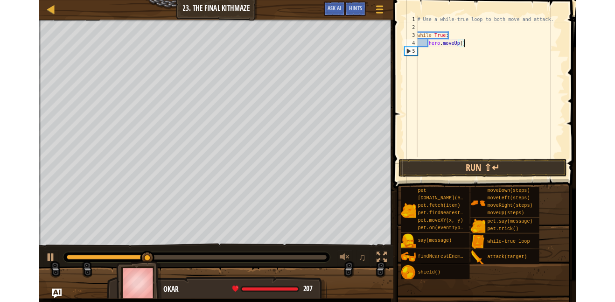
scroll to position [4, 5]
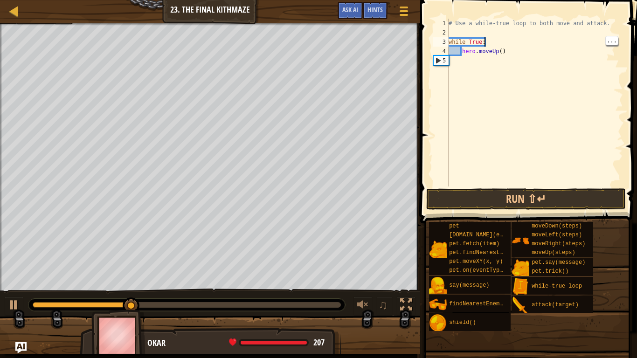
click at [497, 49] on div "# Use a while-true loop to both move and attack. while True : hero . moveUp ( )" at bounding box center [535, 112] width 176 height 186
click at [502, 50] on div "# Use a while-true loop to both move and attack. while True : hero . moveUp ( )" at bounding box center [535, 112] width 176 height 186
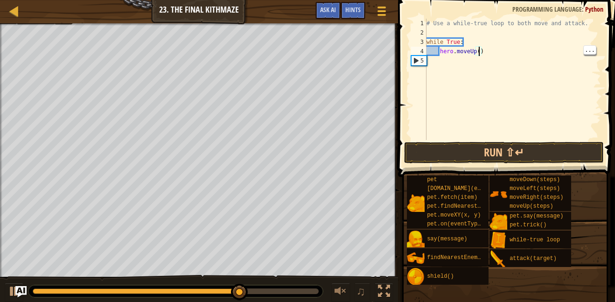
type textarea "hero.moveUp(3)"
click at [496, 51] on div "# Use a while-true loop to both move and attack. while True : hero . moveUp ( 3…" at bounding box center [512, 89] width 176 height 140
type textarea "he"
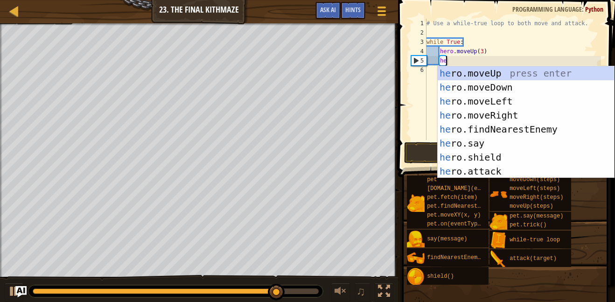
scroll to position [4, 2]
click at [514, 114] on div "he ro.moveUp press enter he ro.moveDown press enter he ro.moveLeft press enter …" at bounding box center [525, 136] width 176 height 140
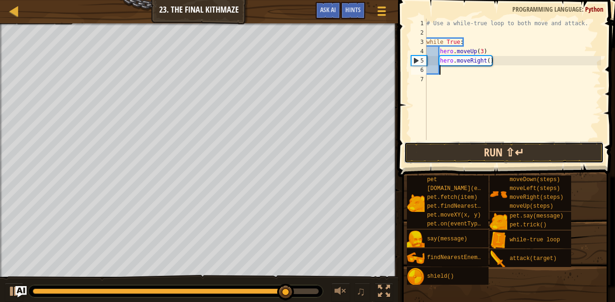
click at [529, 153] on button "Run ⇧↵" at bounding box center [504, 152] width 200 height 21
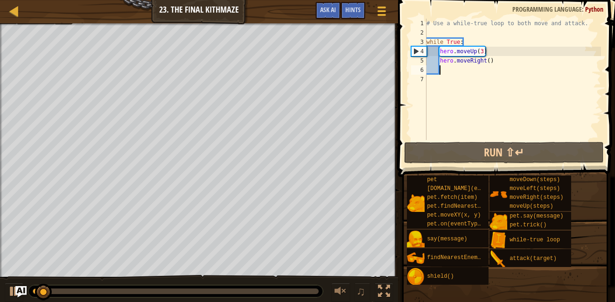
click at [493, 58] on div "# Use a while-true loop to both move and attack. while True : hero . moveUp ( 3…" at bounding box center [512, 89] width 176 height 140
click at [488, 58] on div "# Use a while-true loop to both move and attack. while True : hero . moveUp ( 3…" at bounding box center [512, 89] width 176 height 140
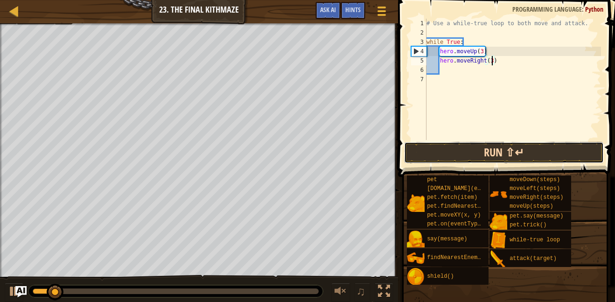
click at [533, 148] on button "Run ⇧↵" at bounding box center [504, 152] width 200 height 21
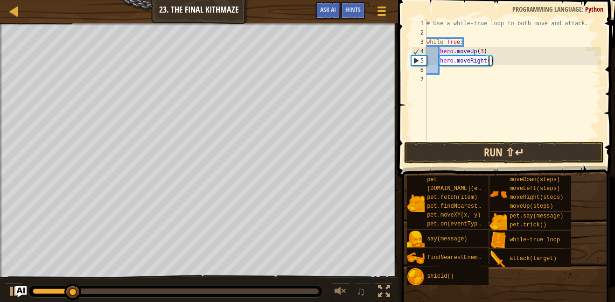
type textarea "hero.moveRight(2)"
click at [553, 154] on button "Run ⇧↵" at bounding box center [504, 152] width 200 height 21
